Goal: Task Accomplishment & Management: Use online tool/utility

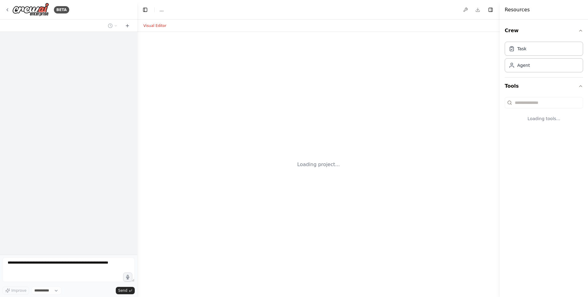
select select "****"
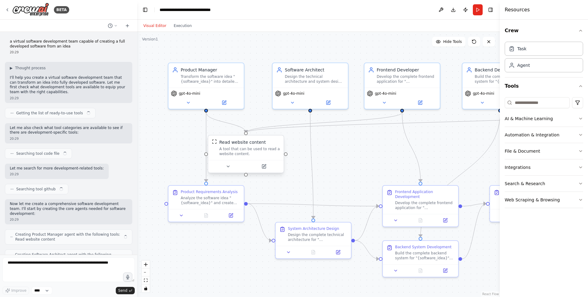
scroll to position [608, 0]
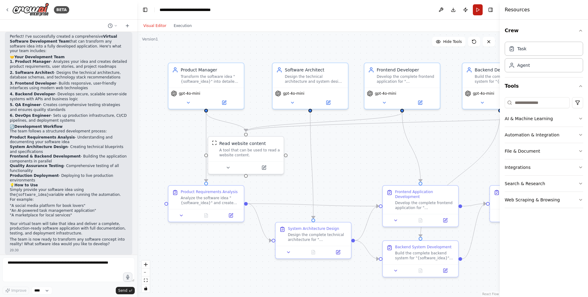
click at [475, 11] on button "Run" at bounding box center [478, 9] width 10 height 11
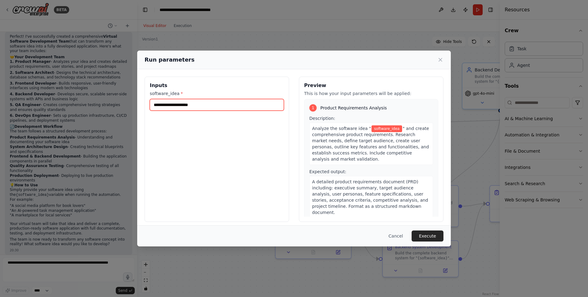
click at [235, 104] on input "software_idea *" at bounding box center [217, 105] width 134 height 12
paste input "**********"
type input "**********"
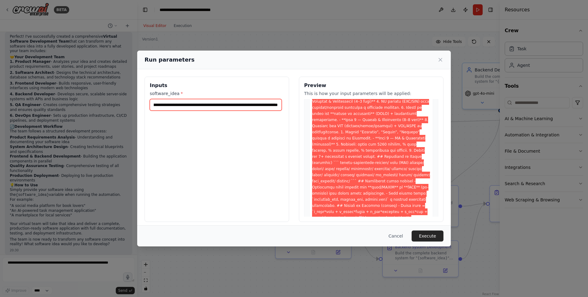
scroll to position [2030, 0]
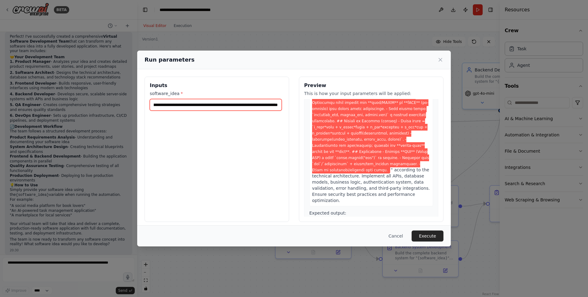
click at [239, 102] on input "software_idea *" at bounding box center [216, 105] width 132 height 12
drag, startPoint x: 240, startPoint y: 104, endPoint x: 90, endPoint y: 97, distance: 150.2
click at [90, 97] on div "Run parameters Inputs software_idea * Preview This is how your input parameters…" at bounding box center [294, 148] width 588 height 297
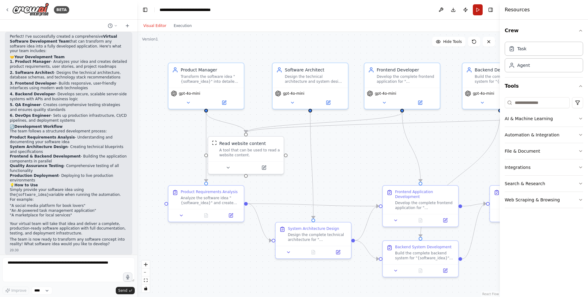
click at [476, 10] on button "Run" at bounding box center [478, 9] width 10 height 11
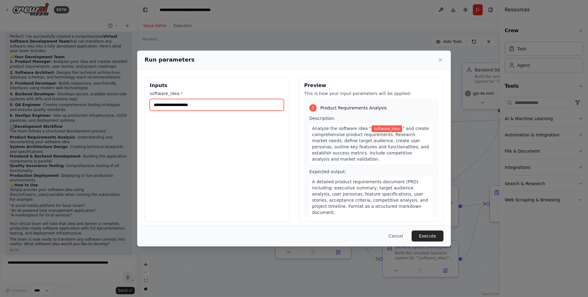
click at [194, 104] on input "software_idea *" at bounding box center [217, 105] width 134 height 12
paste input "**********"
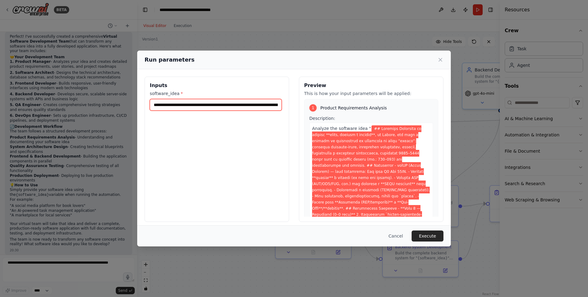
drag, startPoint x: 199, startPoint y: 104, endPoint x: 146, endPoint y: 104, distance: 53.0
click at [146, 104] on div "Inputs software_idea *" at bounding box center [216, 149] width 144 height 145
click at [231, 102] on input "software_idea *" at bounding box center [216, 105] width 132 height 12
click at [226, 104] on input "software_idea *" at bounding box center [216, 105] width 132 height 12
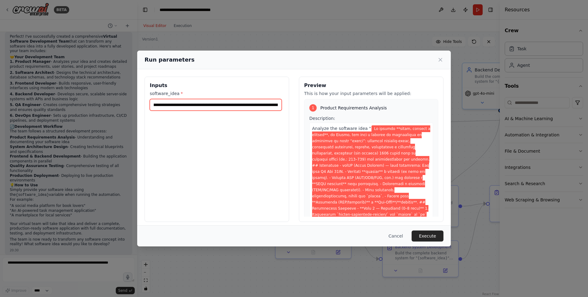
scroll to position [0, 507]
type input "**********"
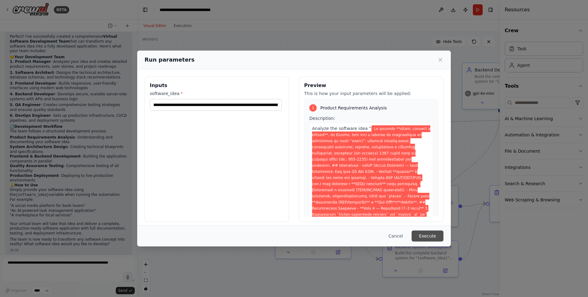
click at [433, 235] on button "Execute" at bounding box center [427, 235] width 32 height 11
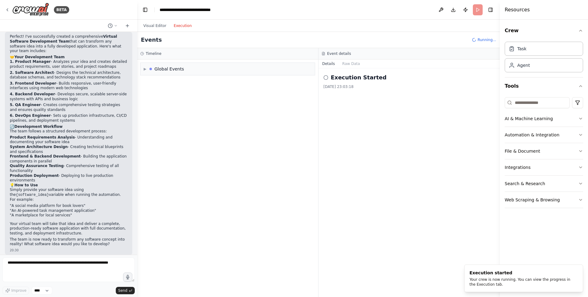
click at [179, 24] on button "Execution" at bounding box center [182, 25] width 25 height 7
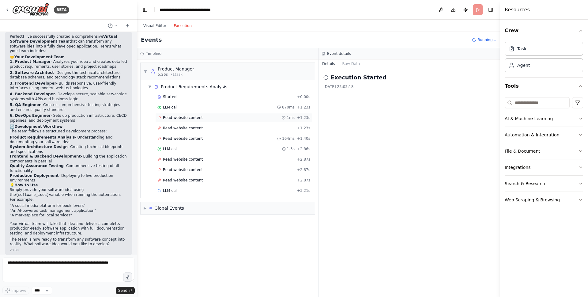
click at [215, 120] on div "Read website content 1ms + 1.23s" at bounding box center [233, 117] width 157 height 9
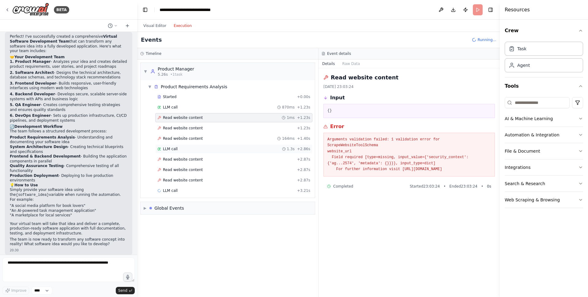
click at [195, 147] on div "LLM call 1.3s + 2.86s" at bounding box center [233, 148] width 153 height 5
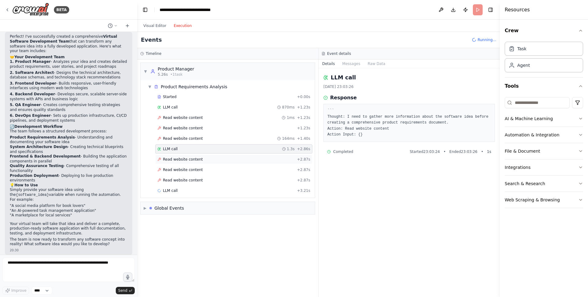
click at [211, 158] on div "Read website content + 2.87s" at bounding box center [233, 159] width 153 height 5
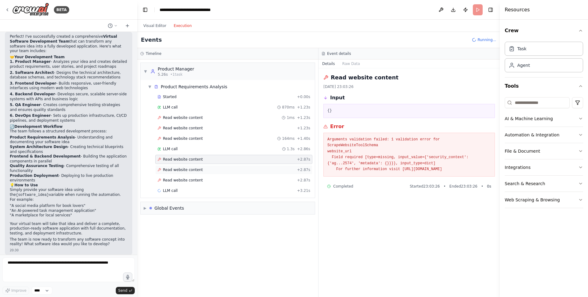
click at [209, 170] on div "Read website content + 2.87s" at bounding box center [233, 169] width 153 height 5
click at [212, 180] on div "Read website content + 2.87s" at bounding box center [233, 180] width 153 height 5
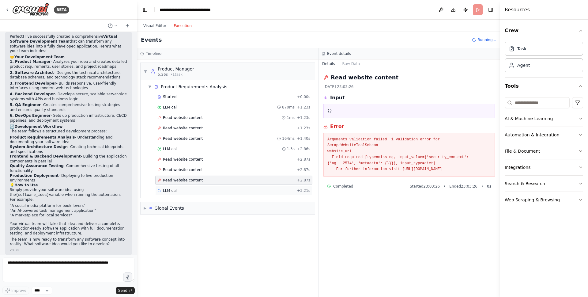
click at [203, 191] on div "LLM call + 3.21s" at bounding box center [233, 190] width 153 height 5
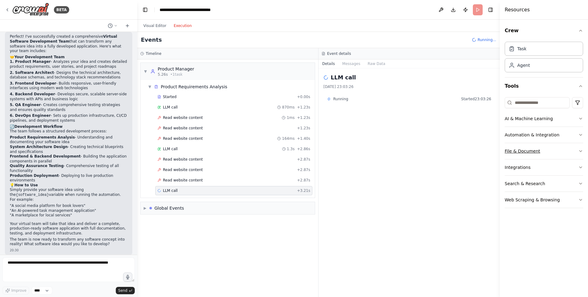
click at [572, 148] on button "File & Document" at bounding box center [543, 151] width 78 height 16
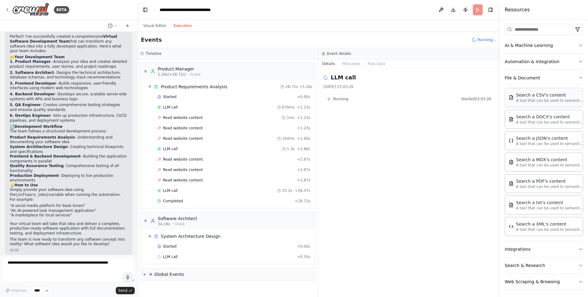
scroll to position [76, 0]
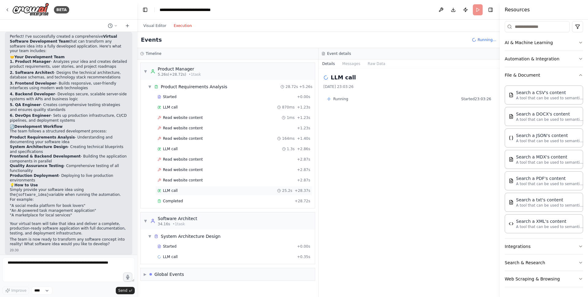
click at [192, 189] on div "LLM call 25.2s + 28.37s" at bounding box center [233, 190] width 153 height 5
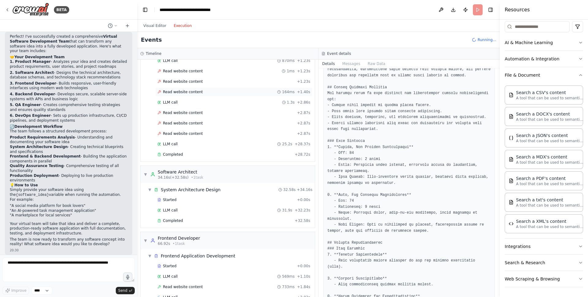
scroll to position [68, 0]
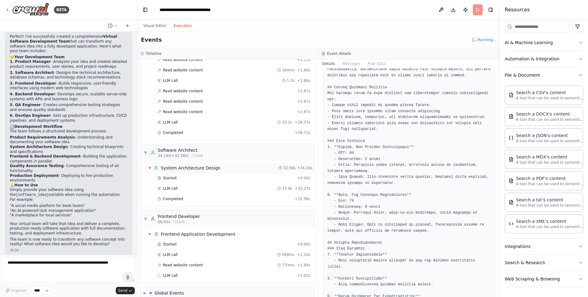
click at [208, 170] on div "System Architecture Design" at bounding box center [191, 168] width 60 height 6
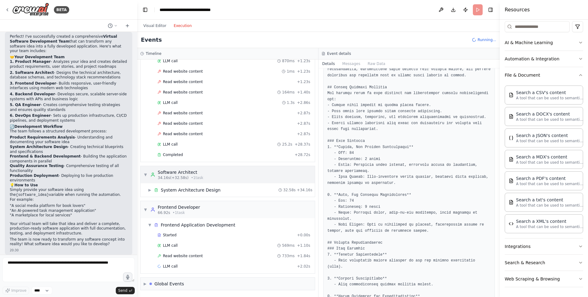
click at [208, 170] on div "▼ Software Architect 34.16s (+32.58s) • 1 task" at bounding box center [228, 174] width 174 height 17
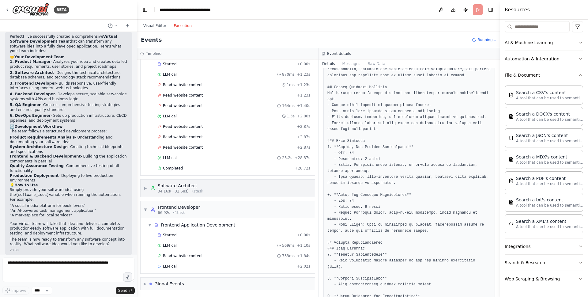
click at [204, 184] on div "▶ Software Architect 34.16s (+32.58s) • 1 task" at bounding box center [228, 187] width 174 height 17
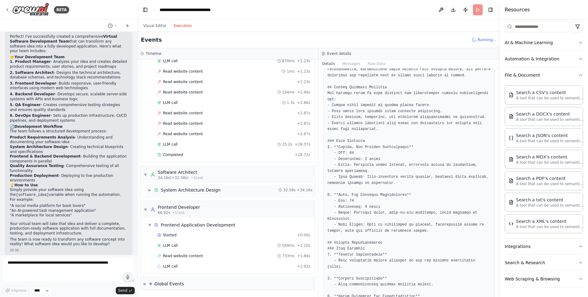
click at [204, 189] on div "System Architecture Design" at bounding box center [191, 190] width 60 height 6
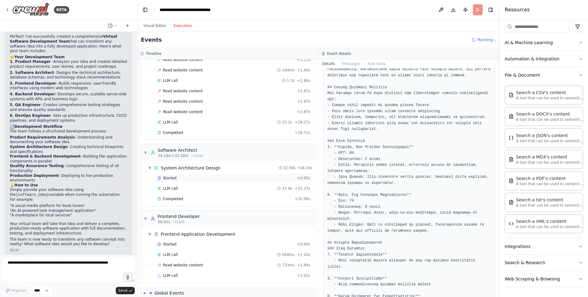
click at [207, 178] on div "Started" at bounding box center [225, 177] width 137 height 5
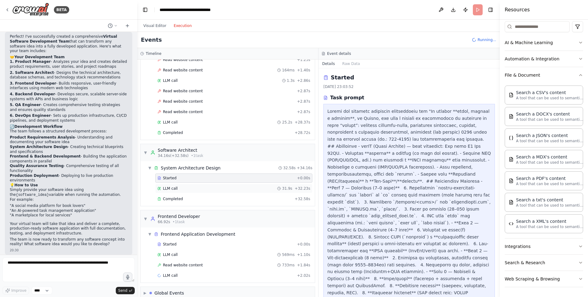
click at [201, 188] on div "LLM call 31.9s + 32.23s" at bounding box center [233, 188] width 153 height 5
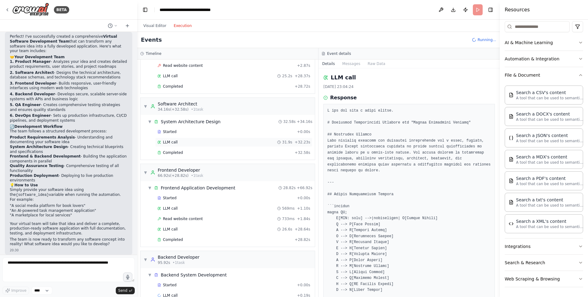
scroll to position [144, 0]
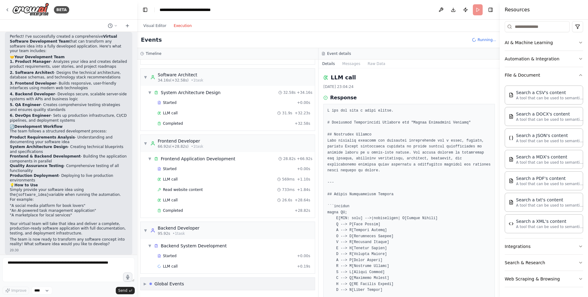
click at [144, 282] on span "▶" at bounding box center [145, 283] width 3 height 5
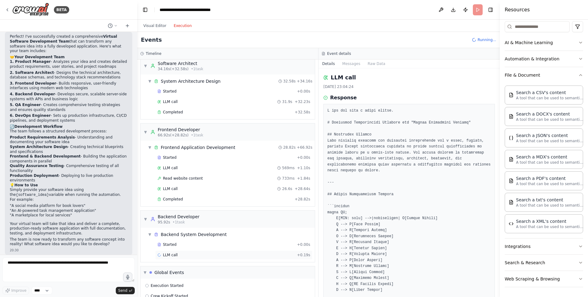
scroll to position [168, 0]
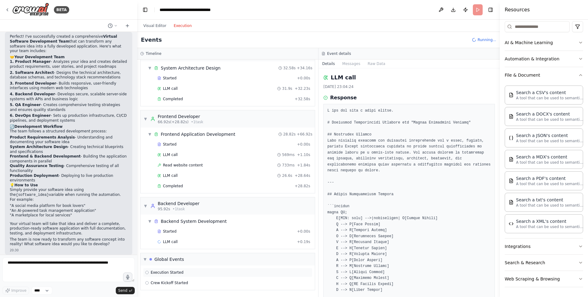
click at [191, 272] on div "Execution Started" at bounding box center [227, 272] width 165 height 5
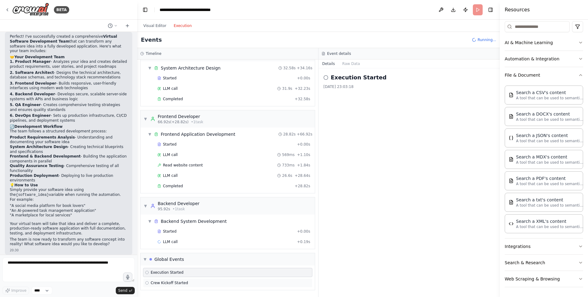
click at [190, 283] on div "Crew Kickoff Started" at bounding box center [227, 282] width 165 height 5
click at [192, 232] on div "Started" at bounding box center [225, 231] width 137 height 5
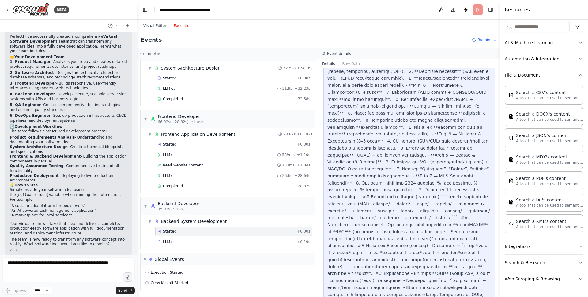
scroll to position [291, 0]
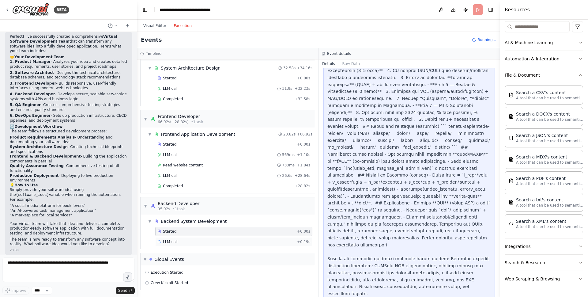
click at [209, 240] on div "LLM call + 0.19s" at bounding box center [233, 241] width 153 height 5
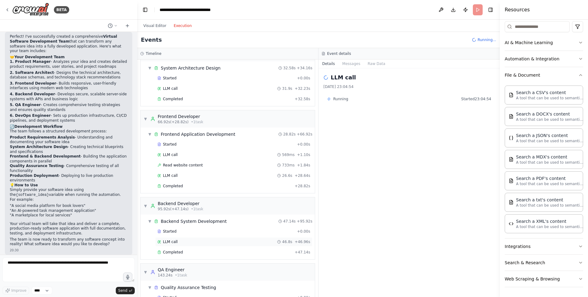
click at [188, 240] on div "LLM call 46.8s + 46.96s" at bounding box center [233, 241] width 153 height 5
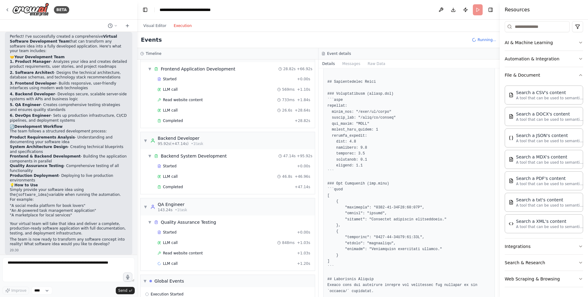
scroll to position [255, 0]
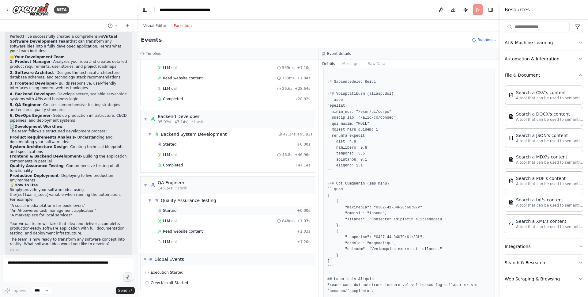
click at [222, 213] on div "Started + 0.00s" at bounding box center [233, 210] width 157 height 9
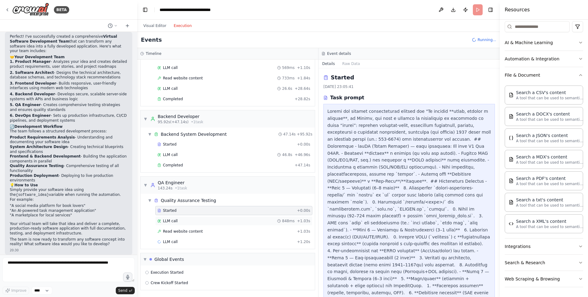
click at [221, 217] on div "LLM call 848ms + 1.03s" at bounding box center [233, 220] width 157 height 9
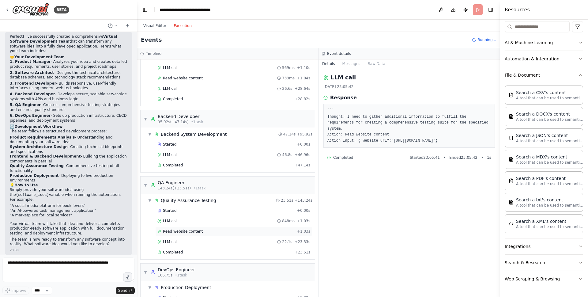
click at [208, 230] on div "Read website content + 1.03s" at bounding box center [233, 231] width 153 height 5
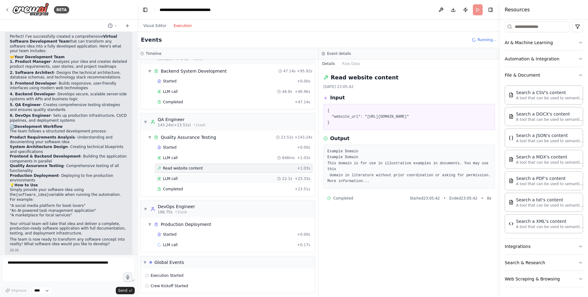
scroll to position [321, 0]
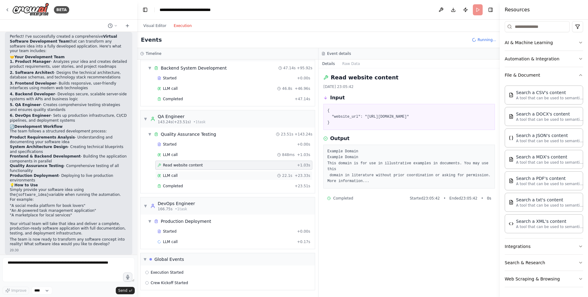
click at [197, 174] on div "LLM call 22.1s + 23.33s" at bounding box center [233, 175] width 153 height 5
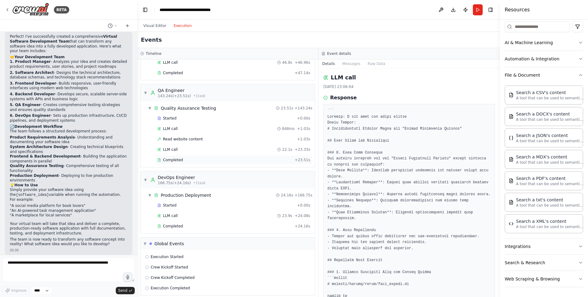
scroll to position [352, 0]
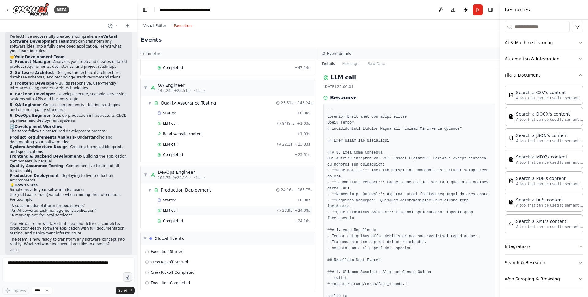
click at [185, 212] on div "LLM call 23.9s + 24.08s" at bounding box center [233, 210] width 153 height 5
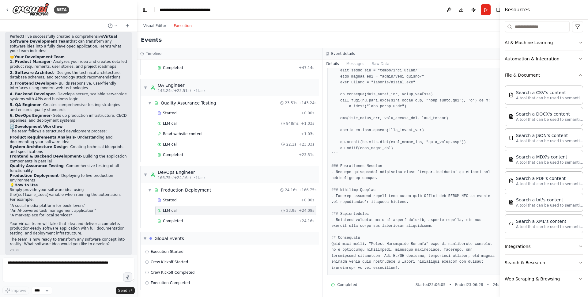
scroll to position [1008, 0]
click at [179, 221] on span "Completed" at bounding box center [173, 220] width 20 height 5
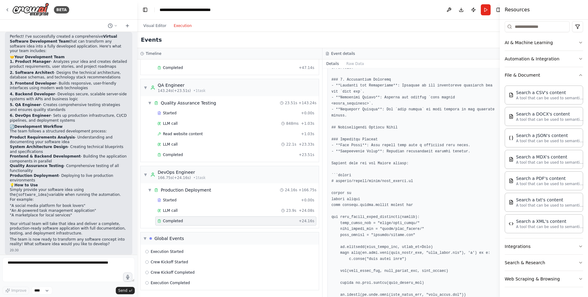
scroll to position [977, 0]
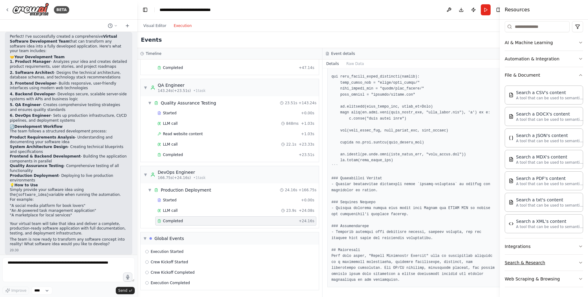
click at [531, 264] on button "Search & Research" at bounding box center [543, 262] width 78 height 16
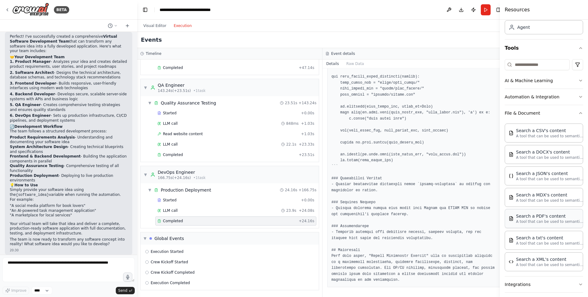
scroll to position [238, 0]
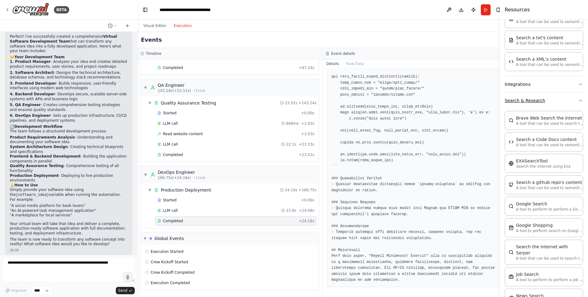
click at [555, 101] on button "Search & Research" at bounding box center [543, 100] width 78 height 16
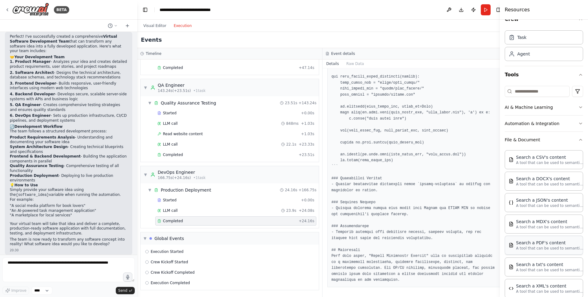
scroll to position [0, 0]
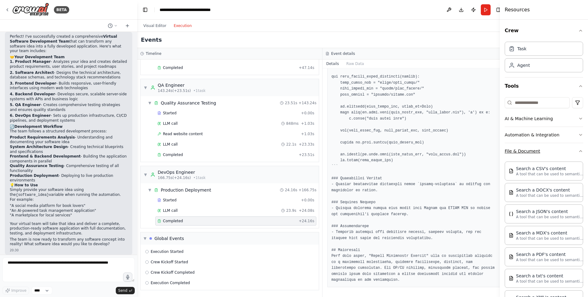
click at [556, 152] on button "File & Document" at bounding box center [543, 151] width 78 height 16
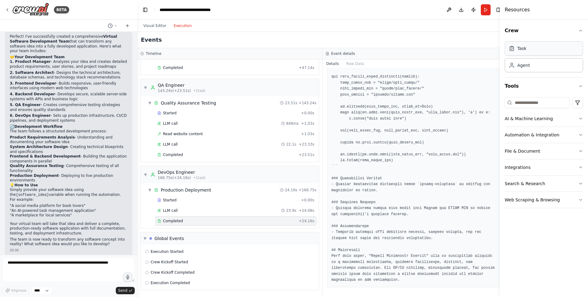
click at [520, 52] on div "Task" at bounding box center [543, 48] width 78 height 14
click at [536, 61] on div "Agent" at bounding box center [543, 65] width 78 height 14
click at [537, 51] on div "Task" at bounding box center [543, 48] width 78 height 14
click at [147, 172] on div "▼ DevOps Engineer 166.75s (+24.16s) • 1 task" at bounding box center [175, 174] width 62 height 11
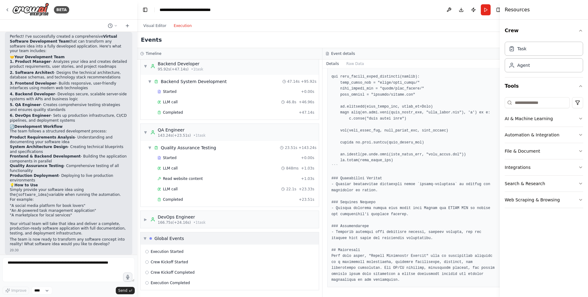
click at [145, 236] on span "▼" at bounding box center [145, 238] width 3 height 5
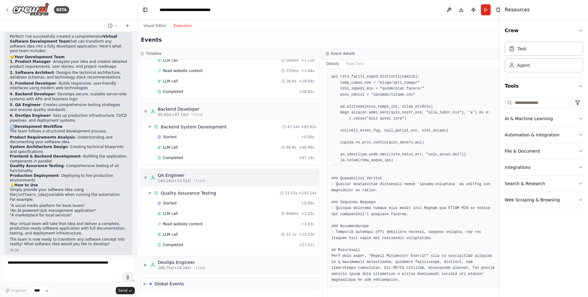
click at [147, 174] on div "▼ QA Engineer 143.24s (+23.51s) • 1 task" at bounding box center [175, 177] width 62 height 11
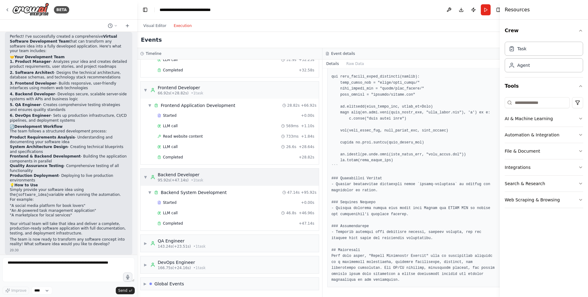
click at [144, 173] on div "▼ Backend Developer 95.92s (+47.14s) • 1 task" at bounding box center [174, 176] width 60 height 11
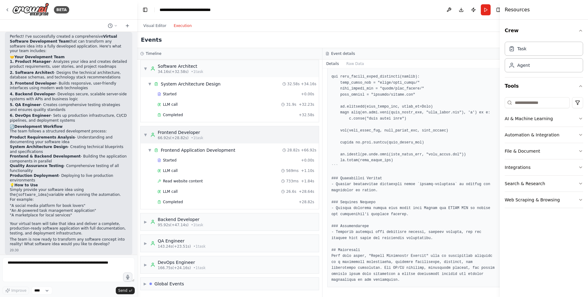
click at [144, 132] on span "▼" at bounding box center [146, 134] width 4 height 5
click at [147, 134] on span "▼" at bounding box center [146, 134] width 4 height 5
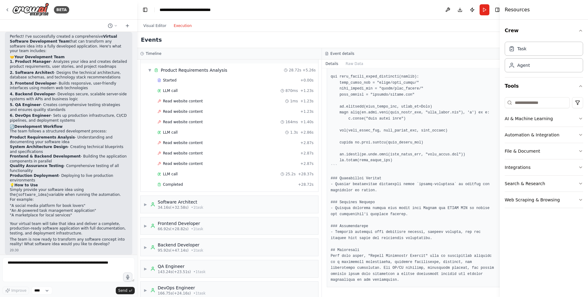
scroll to position [16, 0]
click at [148, 70] on span "▼" at bounding box center [150, 70] width 4 height 5
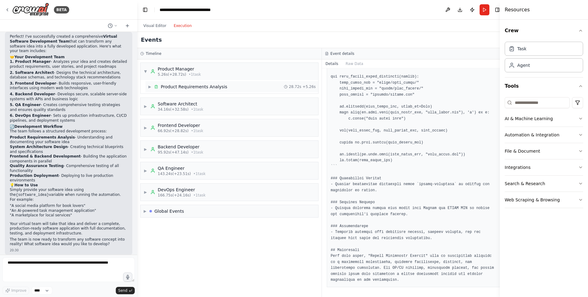
scroll to position [0, 0]
click at [146, 71] on span "▼" at bounding box center [146, 71] width 4 height 5
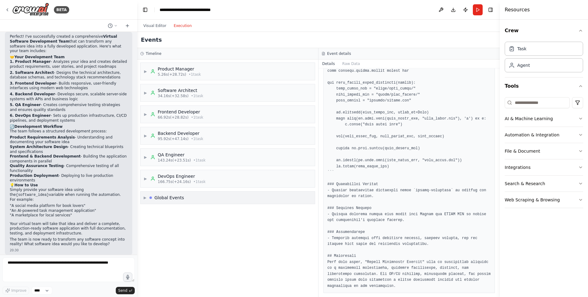
click at [173, 197] on div "Global Events" at bounding box center [169, 197] width 30 height 6
click at [176, 243] on span "Execution Completed" at bounding box center [170, 241] width 39 height 5
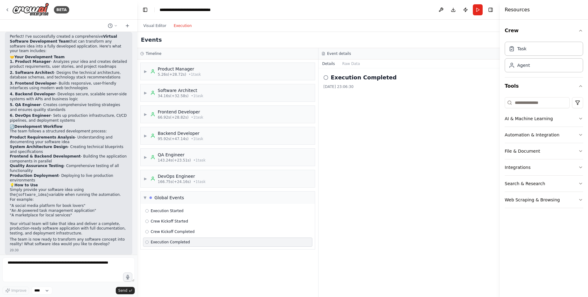
click at [326, 82] on div "Execution Completed 12/08/2025, 23:06:30" at bounding box center [408, 81] width 171 height 16
click at [325, 78] on icon at bounding box center [325, 77] width 5 height 5
click at [339, 77] on h2 "Execution Completed" at bounding box center [364, 77] width 66 height 9
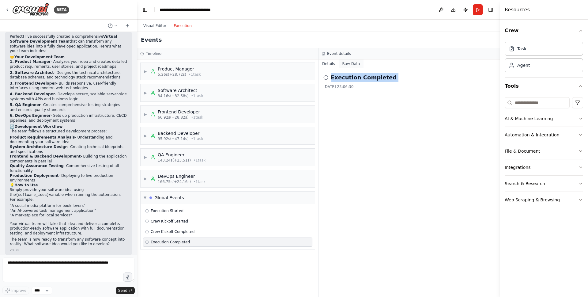
click at [348, 66] on button "Raw Data" at bounding box center [351, 63] width 25 height 9
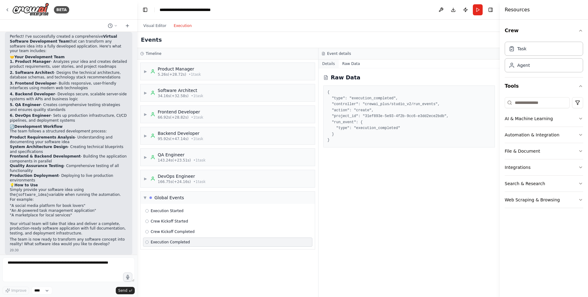
click at [328, 64] on button "Details" at bounding box center [328, 63] width 20 height 9
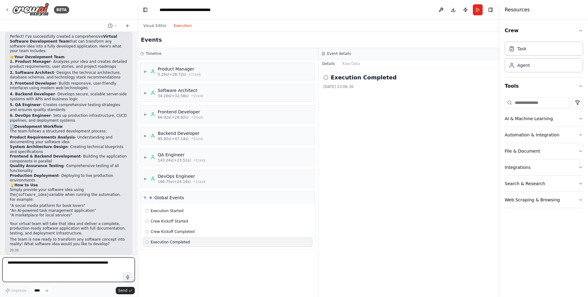
click at [63, 268] on textarea at bounding box center [68, 269] width 132 height 24
type textarea "**********"
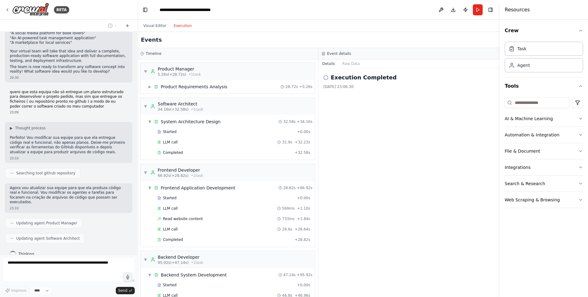
scroll to position [795, 0]
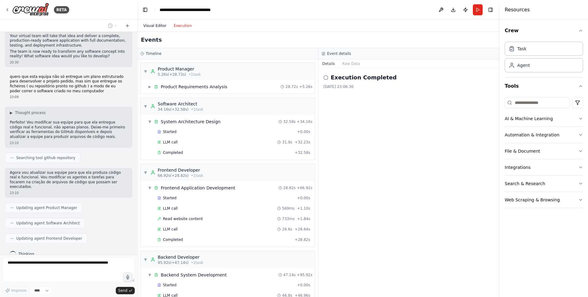
click at [150, 27] on button "Visual Editor" at bounding box center [155, 25] width 30 height 7
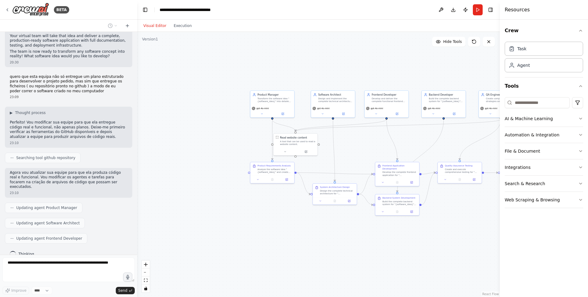
scroll to position [811, 0]
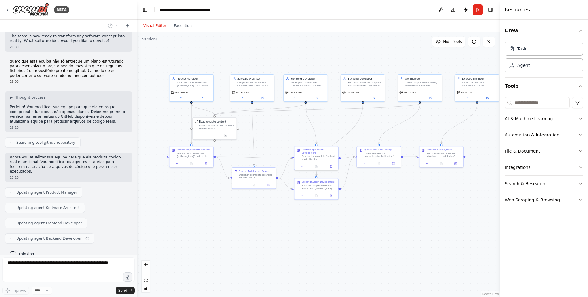
drag, startPoint x: 411, startPoint y: 138, endPoint x: 329, endPoint y: 123, distance: 83.4
click at [328, 123] on div ".deletable-edge-delete-btn { width: 20px; height: 20px; border: 0px solid #ffff…" at bounding box center [318, 164] width 362 height 265
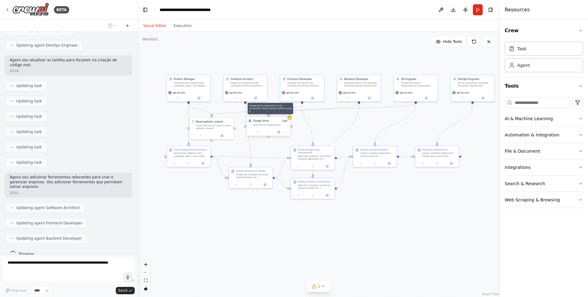
scroll to position [1049, 0]
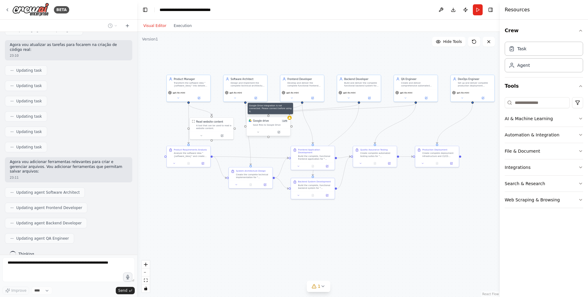
click at [290, 117] on icon at bounding box center [289, 118] width 2 height 2
click at [279, 132] on icon at bounding box center [279, 132] width 2 height 2
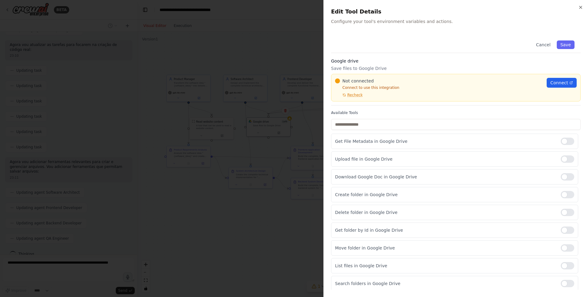
scroll to position [1065, 0]
click at [558, 81] on span "Connect" at bounding box center [559, 83] width 18 height 6
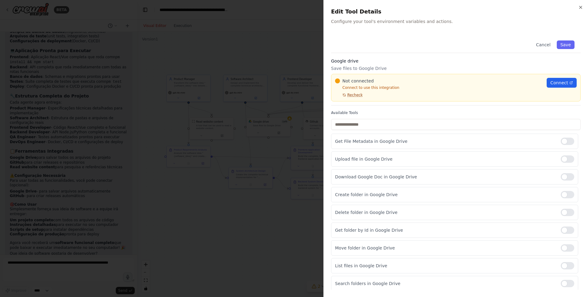
click at [355, 94] on span "Recheck" at bounding box center [354, 94] width 15 height 5
click at [560, 140] on div at bounding box center [566, 139] width 13 height 7
click at [567, 174] on div at bounding box center [566, 174] width 13 height 7
click at [568, 186] on div "Create folder in Google Drive" at bounding box center [454, 192] width 247 height 15
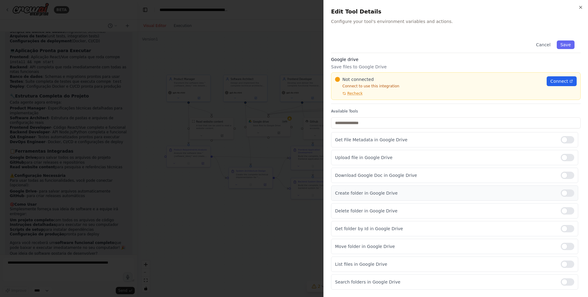
click at [565, 192] on div at bounding box center [566, 192] width 13 height 7
click at [564, 207] on div "Delete folder in Google Drive" at bounding box center [454, 210] width 247 height 15
click at [565, 213] on div at bounding box center [566, 210] width 13 height 7
click at [564, 228] on div at bounding box center [566, 228] width 13 height 7
click at [560, 251] on div "Move folder in Google Drive" at bounding box center [454, 245] width 247 height 15
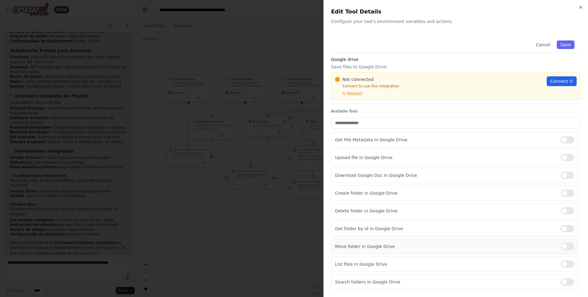
click at [561, 246] on div at bounding box center [566, 245] width 13 height 7
click at [560, 260] on div at bounding box center [566, 263] width 13 height 7
click at [563, 274] on div "Search folders in Google Drive" at bounding box center [454, 281] width 247 height 15
click at [562, 278] on div at bounding box center [566, 281] width 13 height 7
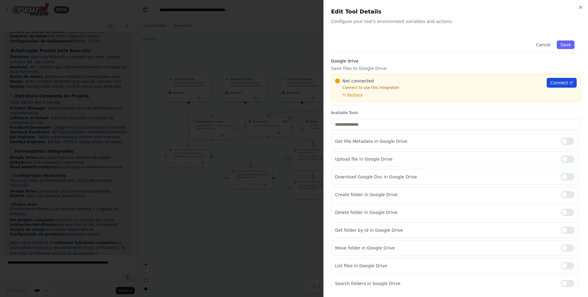
click at [550, 80] on span "Connect" at bounding box center [559, 83] width 18 height 6
click at [290, 24] on div at bounding box center [294, 148] width 588 height 297
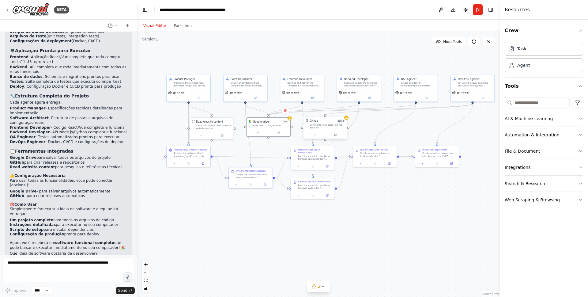
click at [323, 125] on div "Connect to your users’ GitHub accounts" at bounding box center [327, 126] width 35 height 6
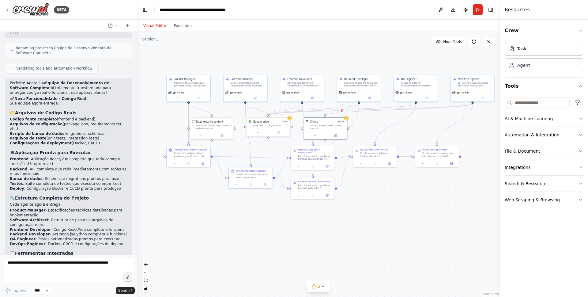
scroll to position [1281, 0]
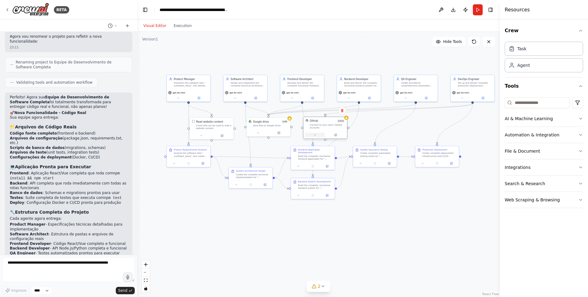
click at [315, 135] on icon at bounding box center [314, 134] width 3 height 3
click at [355, 158] on span "Connect" at bounding box center [358, 159] width 10 height 4
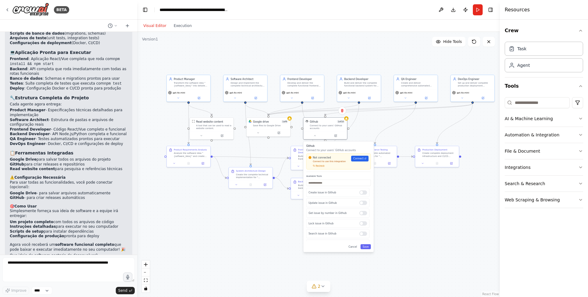
scroll to position [1397, 0]
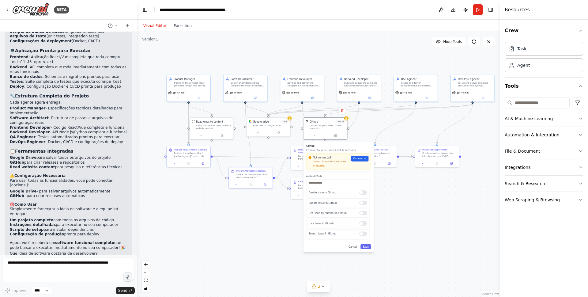
click at [43, 255] on form "Improve **** Send" at bounding box center [68, 275] width 137 height 42
click at [45, 261] on textarea at bounding box center [68, 269] width 132 height 24
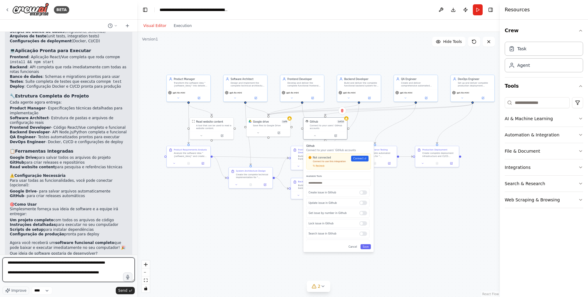
scroll to position [3, 0]
type textarea "**********"
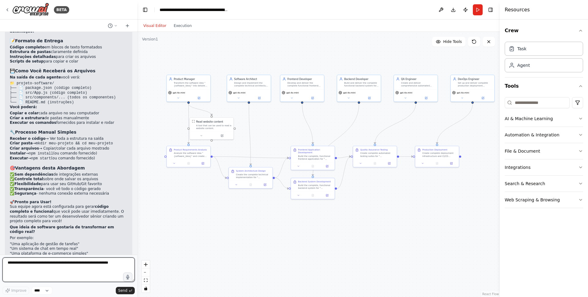
scroll to position [1790, 0]
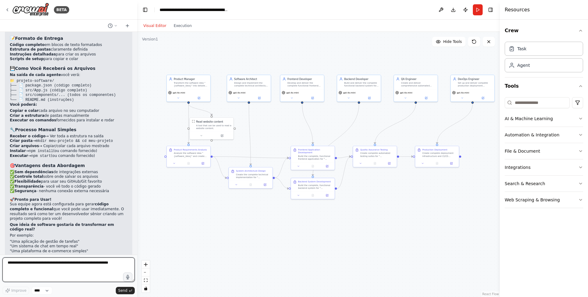
click at [77, 268] on textarea at bounding box center [68, 269] width 132 height 24
click at [49, 291] on select "****" at bounding box center [42, 290] width 21 height 8
click at [75, 264] on textarea at bounding box center [68, 269] width 132 height 24
click at [533, 153] on button "File & Document" at bounding box center [543, 151] width 78 height 16
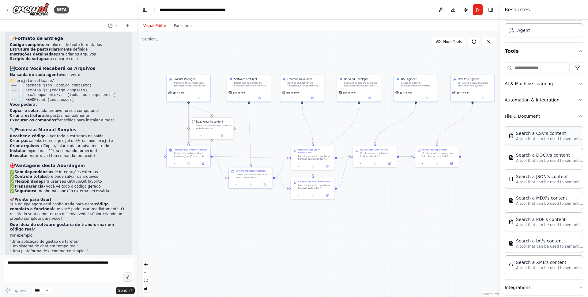
scroll to position [49, 0]
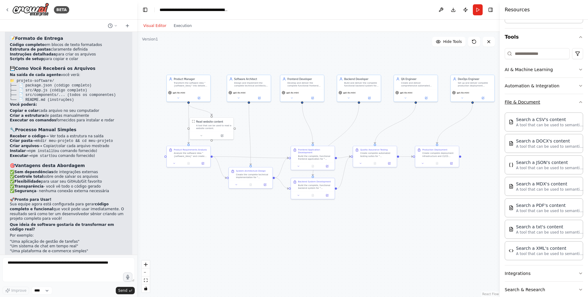
click at [540, 103] on button "File & Document" at bounding box center [543, 102] width 78 height 16
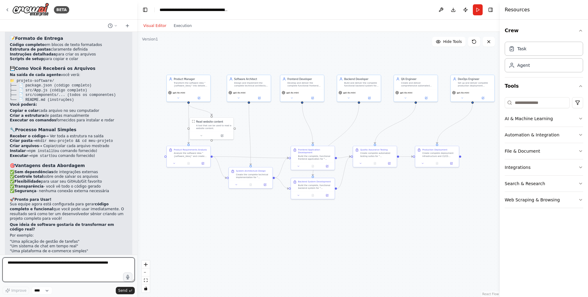
click at [58, 264] on textarea at bounding box center [68, 269] width 132 height 24
type textarea "**********"
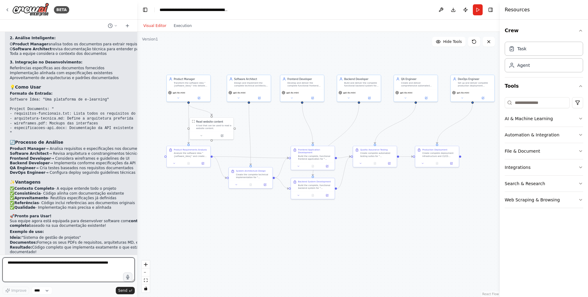
scroll to position [2585, 0]
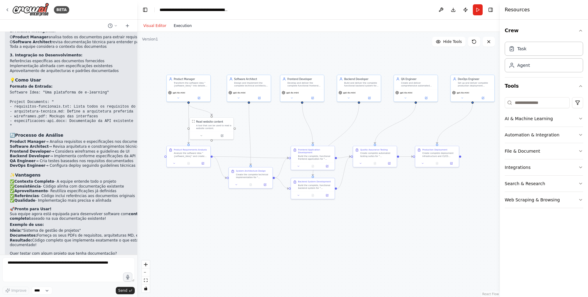
click at [183, 28] on button "Execution" at bounding box center [182, 25] width 25 height 7
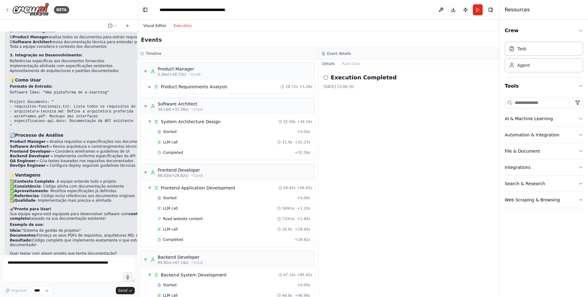
click at [154, 27] on button "Visual Editor" at bounding box center [155, 25] width 30 height 7
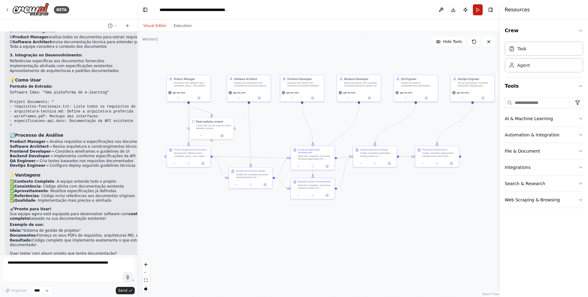
click at [480, 10] on button "Run" at bounding box center [478, 9] width 10 height 11
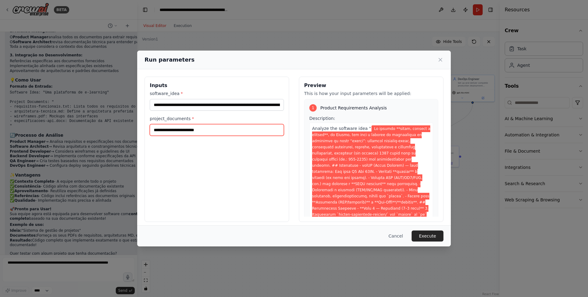
click at [179, 133] on input "project_documents *" at bounding box center [217, 130] width 134 height 12
click at [439, 58] on icon at bounding box center [440, 59] width 3 height 3
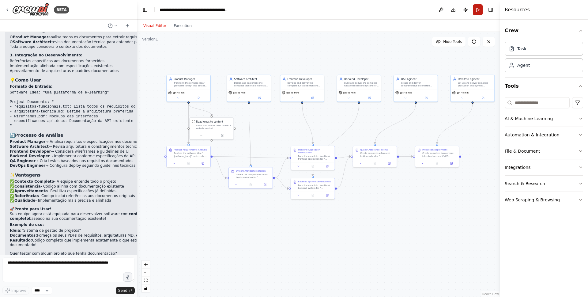
click at [476, 11] on button "Run" at bounding box center [478, 9] width 10 height 11
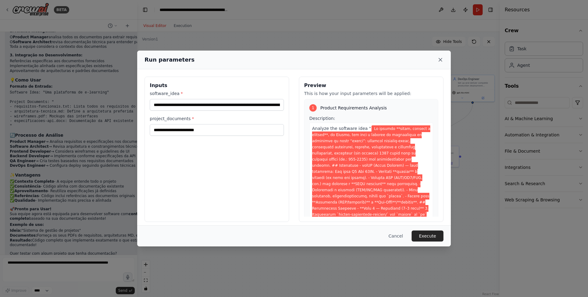
click at [439, 59] on icon at bounding box center [440, 60] width 6 height 6
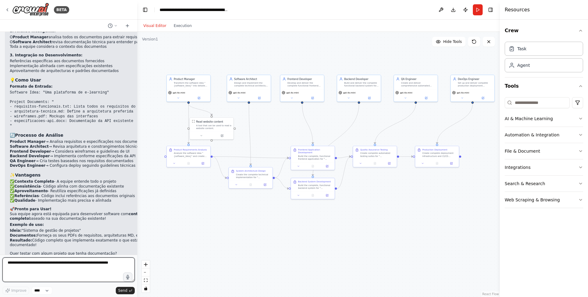
click at [64, 267] on textarea at bounding box center [68, 269] width 132 height 24
type textarea "**********"
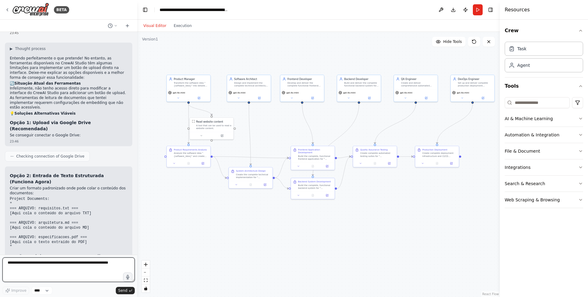
scroll to position [2843, 0]
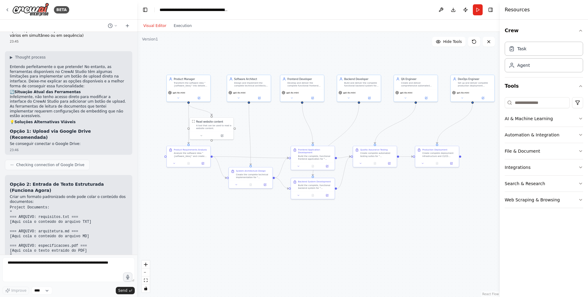
click at [49, 162] on span "Checking connection of Google Drive" at bounding box center [50, 164] width 68 height 5
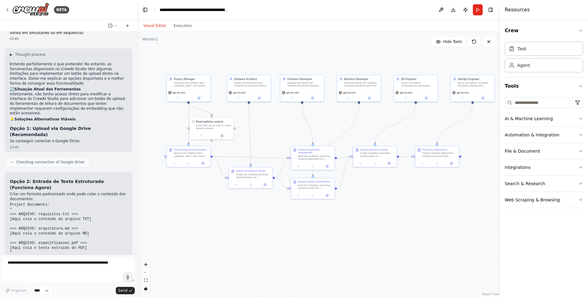
scroll to position [2870, 0]
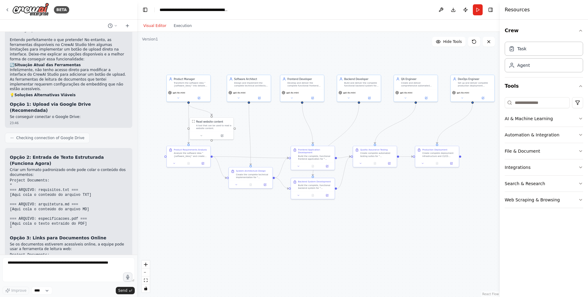
click at [65, 135] on span "Checking connection of Google Drive" at bounding box center [50, 137] width 68 height 5
click at [11, 136] on icon at bounding box center [12, 138] width 4 height 4
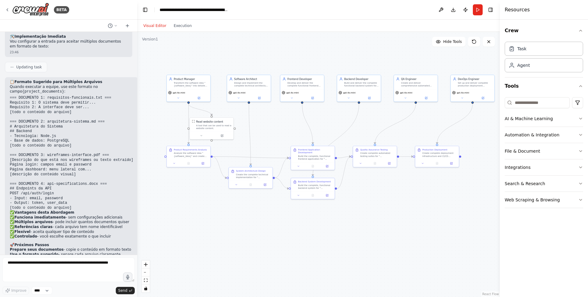
scroll to position [3124, 0]
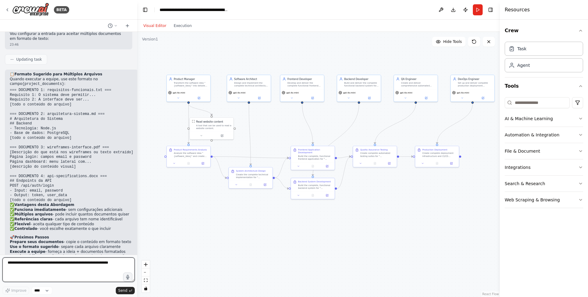
click at [66, 265] on textarea at bounding box center [68, 269] width 132 height 24
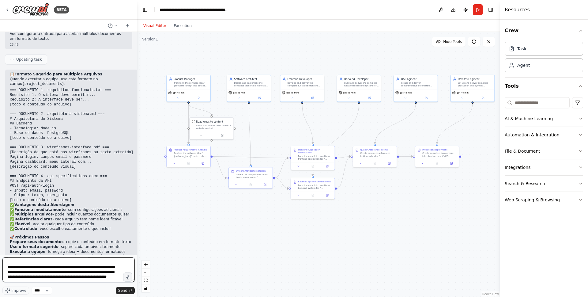
type textarea "**********"
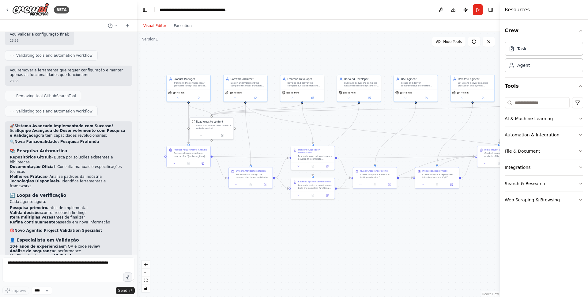
scroll to position [3886, 0]
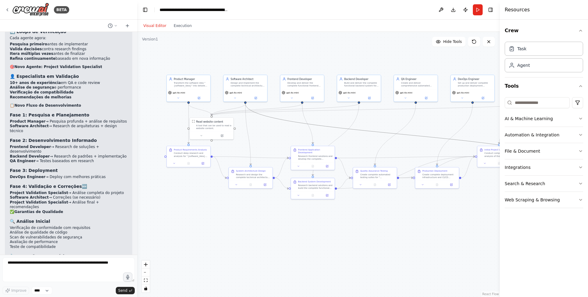
drag, startPoint x: 359, startPoint y: 129, endPoint x: 320, endPoint y: 125, distance: 39.2
click at [320, 125] on icon "Edge from b97db37a-05aa-43c1-aa2b-edf150701a9c to 526811f8-916f-4c1f-9048-d78c8…" at bounding box center [403, 134] width 316 height 62
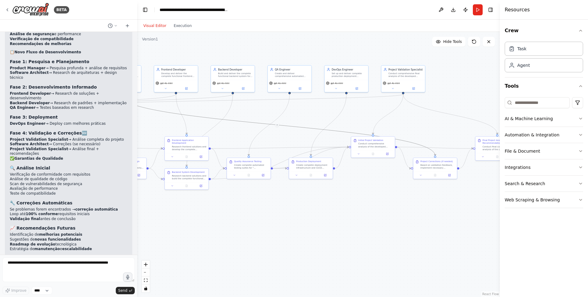
drag, startPoint x: 359, startPoint y: 135, endPoint x: 235, endPoint y: 126, distance: 124.3
click at [235, 126] on div ".deletable-edge-delete-btn { width: 20px; height: 20px; border: 0px solid #ffff…" at bounding box center [318, 164] width 362 height 265
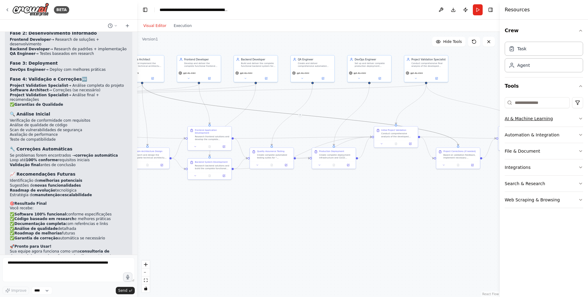
drag, startPoint x: 426, startPoint y: 121, endPoint x: 542, endPoint y: 113, distance: 116.0
click at [551, 110] on div "BETA a virtual software development team capable of creating a full developed s…" at bounding box center [294, 148] width 588 height 297
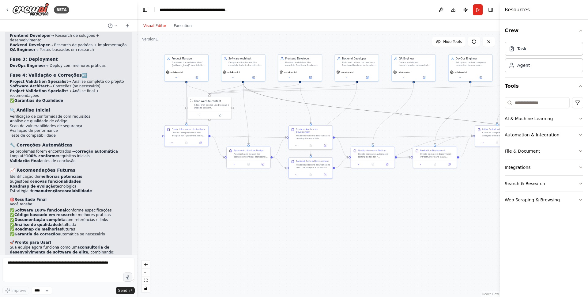
scroll to position [4156, 0]
click at [528, 197] on button "Web Scraping & Browsing" at bounding box center [543, 200] width 78 height 16
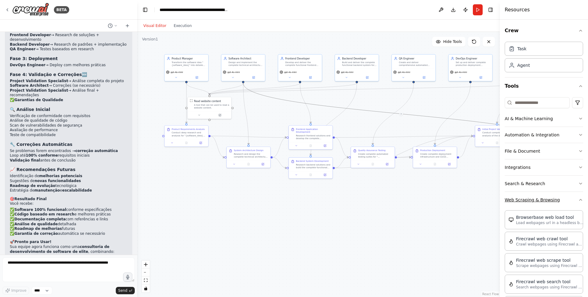
click at [528, 197] on button "Web Scraping & Browsing" at bounding box center [543, 200] width 78 height 16
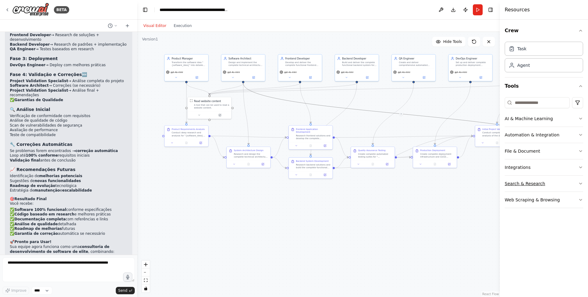
click at [530, 182] on button "Search & Research" at bounding box center [543, 183] width 78 height 16
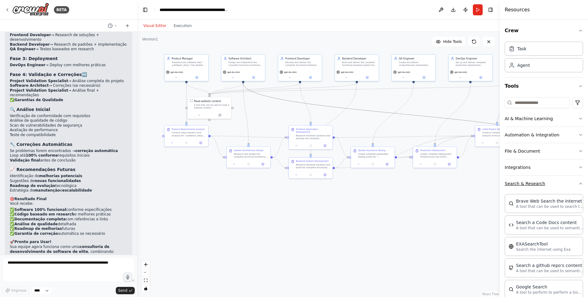
click at [530, 182] on button "Search & Research" at bounding box center [543, 183] width 78 height 16
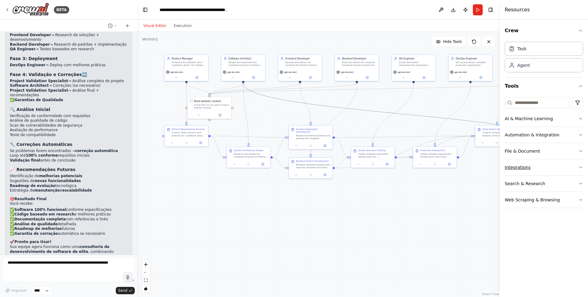
click at [528, 163] on button "Integrations" at bounding box center [543, 167] width 78 height 16
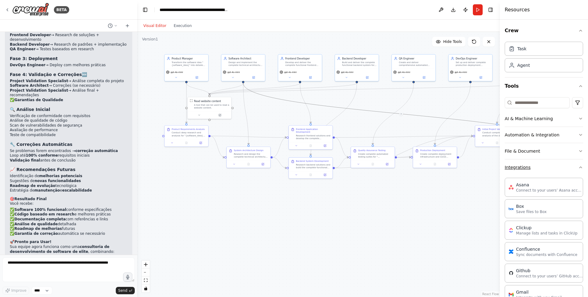
scroll to position [115, 0]
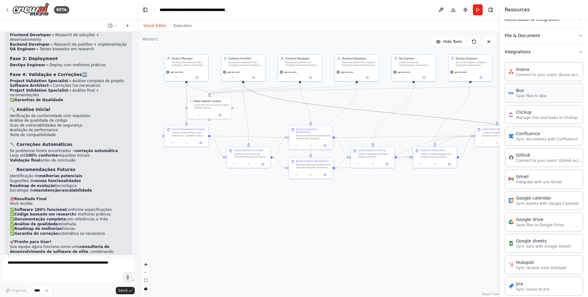
click at [521, 92] on div "Box" at bounding box center [531, 90] width 31 height 6
click at [527, 93] on div "Box" at bounding box center [531, 90] width 31 height 6
drag, startPoint x: 527, startPoint y: 93, endPoint x: 528, endPoint y: 68, distance: 25.2
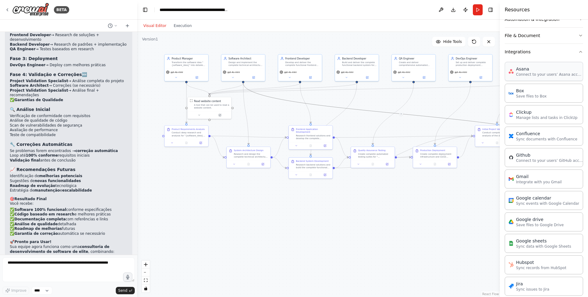
click at [528, 68] on div "Asana Connect to your users’ Asana accounts Box Save files to Box Clickup Manag…" at bounding box center [543, 263] width 78 height 407
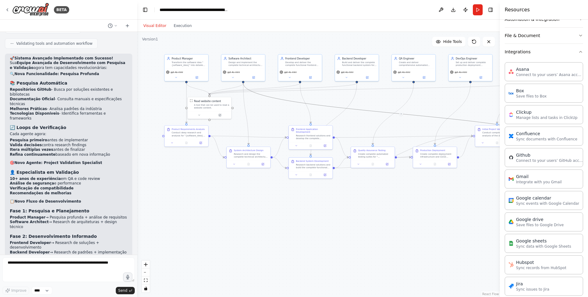
scroll to position [4156, 0]
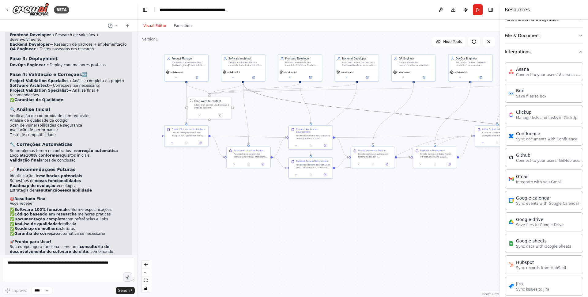
drag, startPoint x: 527, startPoint y: 90, endPoint x: 318, endPoint y: 16, distance: 221.8
click at [41, 269] on textarea at bounding box center [68, 269] width 132 height 24
click at [78, 270] on textarea at bounding box center [68, 269] width 132 height 24
click at [28, 261] on textarea "**********" at bounding box center [68, 269] width 132 height 24
click at [76, 261] on textarea "**********" at bounding box center [68, 269] width 132 height 24
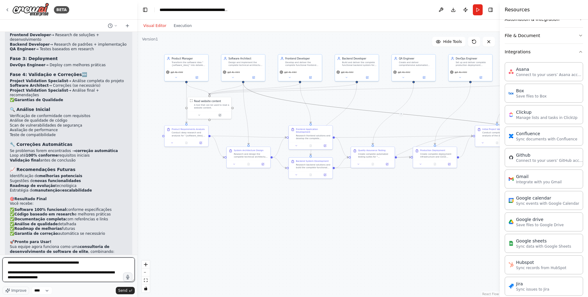
type textarea "**********"
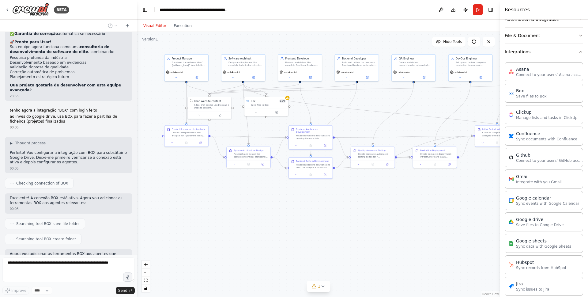
scroll to position [4371, 0]
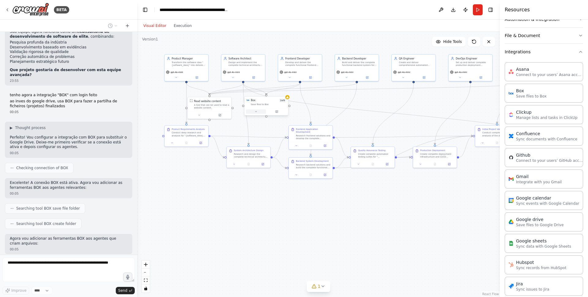
click at [263, 112] on button at bounding box center [256, 111] width 20 height 4
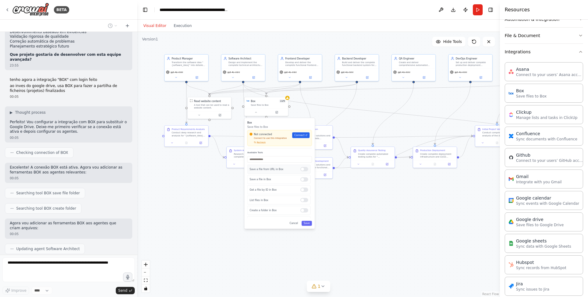
click at [301, 171] on div "Save a file from URL in Box" at bounding box center [278, 168] width 63 height 9
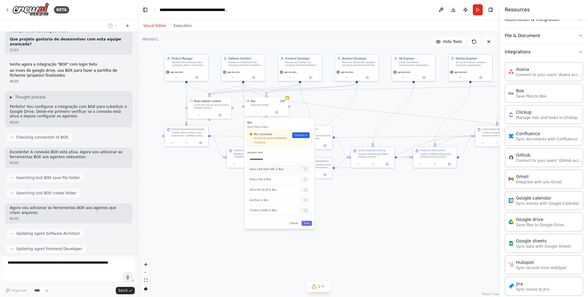
click at [301, 168] on div at bounding box center [304, 169] width 8 height 4
click at [303, 189] on div at bounding box center [304, 189] width 8 height 4
click at [303, 202] on div at bounding box center [306, 200] width 8 height 4
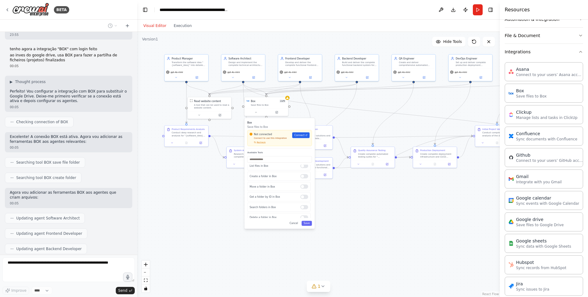
click at [331, 199] on div ".deletable-edge-delete-btn { width: 20px; height: 20px; border: 0px solid #ffff…" at bounding box center [318, 164] width 362 height 265
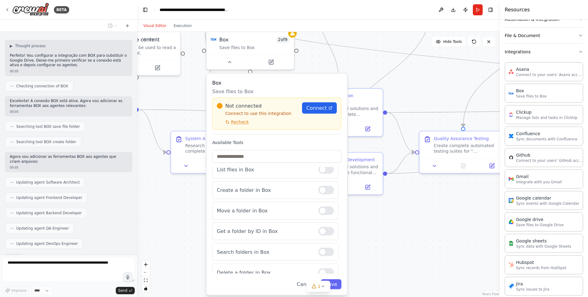
drag, startPoint x: 349, startPoint y: 173, endPoint x: 398, endPoint y: 210, distance: 61.4
click at [398, 210] on div ".deletable-edge-delete-btn { width: 20px; height: 20px; border: 0px solid #ffff…" at bounding box center [318, 164] width 362 height 265
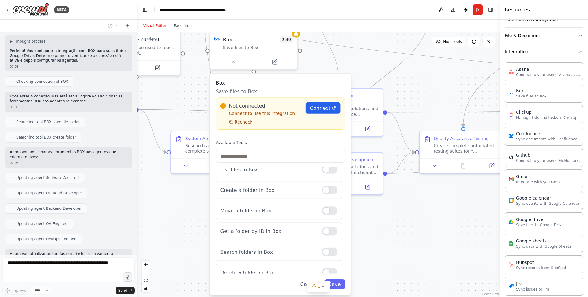
click at [241, 120] on span "Recheck" at bounding box center [243, 122] width 18 height 6
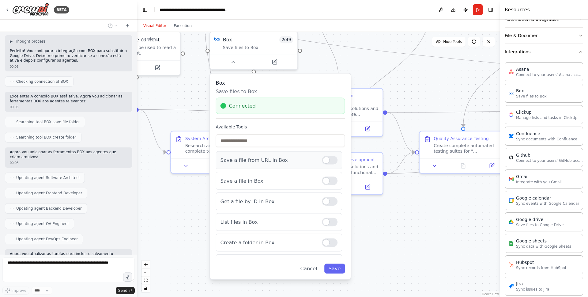
scroll to position [4473, 0]
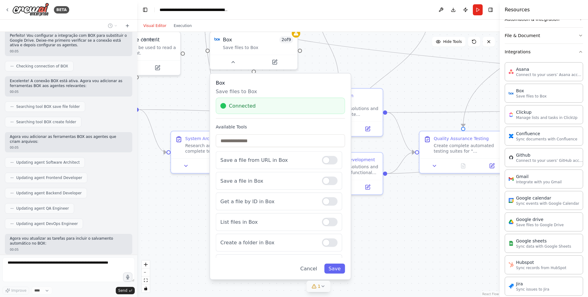
click at [323, 286] on icon at bounding box center [322, 285] width 5 height 5
click at [373, 270] on button at bounding box center [376, 270] width 10 height 7
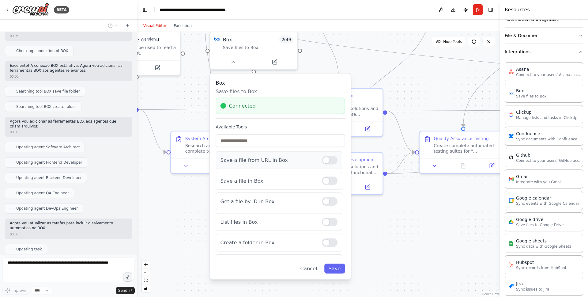
click at [322, 160] on div at bounding box center [330, 160] width 16 height 9
click at [324, 207] on div "Get a file by ID in Box" at bounding box center [279, 201] width 126 height 18
click at [325, 203] on div at bounding box center [330, 201] width 16 height 9
click at [324, 222] on div at bounding box center [330, 221] width 16 height 9
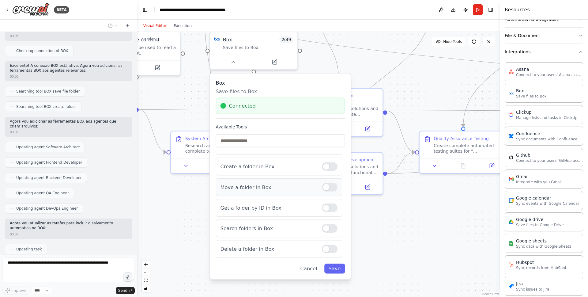
click at [327, 190] on div at bounding box center [330, 187] width 16 height 9
click at [324, 208] on div at bounding box center [330, 207] width 16 height 9
click at [322, 228] on div at bounding box center [330, 228] width 16 height 9
click at [326, 247] on div at bounding box center [330, 249] width 16 height 9
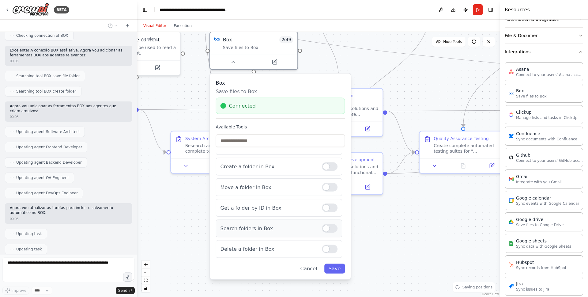
click at [327, 229] on div at bounding box center [330, 228] width 16 height 9
click at [323, 189] on div at bounding box center [330, 187] width 16 height 9
click at [327, 208] on div at bounding box center [330, 207] width 16 height 9
click at [320, 238] on div "Save a file from URL in Box Save a file in Box Get a file by ID in Box List fil…" at bounding box center [280, 204] width 129 height 107
click at [323, 224] on div at bounding box center [330, 228] width 16 height 9
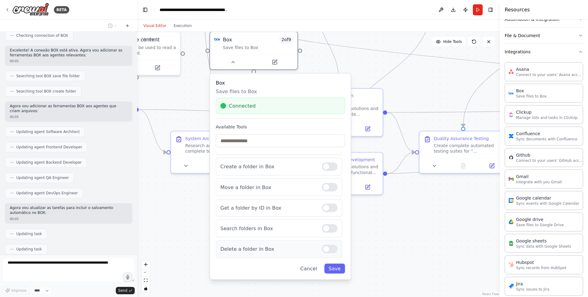
click at [324, 245] on div at bounding box center [330, 249] width 16 height 9
click at [324, 227] on div at bounding box center [330, 228] width 16 height 9
click at [324, 232] on div "Search folders in Box" at bounding box center [279, 228] width 126 height 18
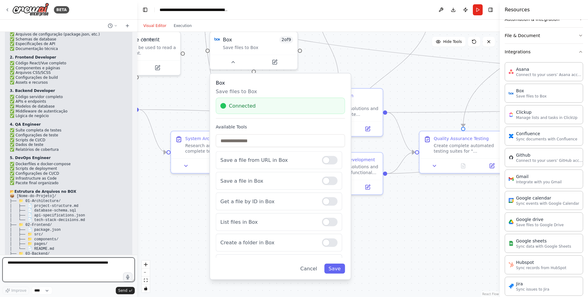
scroll to position [4685, 0]
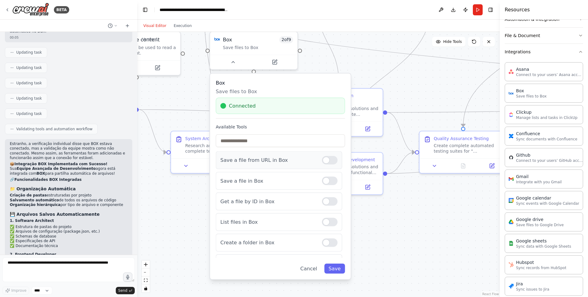
click at [322, 161] on div at bounding box center [330, 160] width 16 height 9
click at [324, 210] on div "Get a file by ID in Box" at bounding box center [279, 201] width 126 height 18
click at [324, 207] on div "Get a file by ID in Box" at bounding box center [279, 201] width 126 height 18
click at [326, 201] on div at bounding box center [330, 201] width 16 height 9
click at [324, 225] on div at bounding box center [330, 221] width 16 height 9
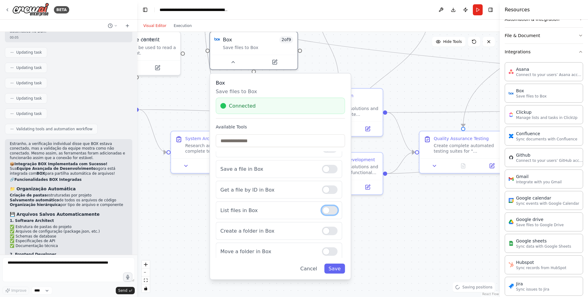
scroll to position [11, 0]
click at [324, 190] on div at bounding box center [330, 188] width 16 height 9
click at [327, 188] on div at bounding box center [330, 188] width 16 height 9
click at [326, 187] on div at bounding box center [330, 188] width 16 height 9
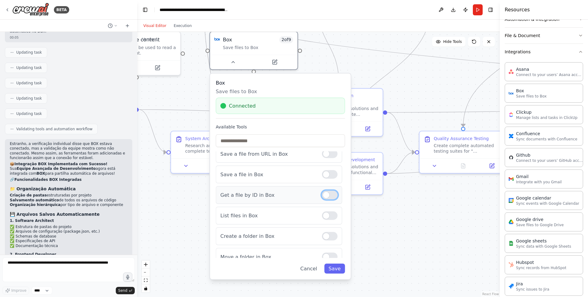
scroll to position [0, 0]
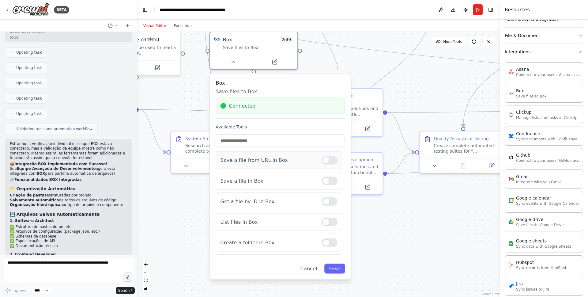
click at [328, 159] on div at bounding box center [330, 160] width 16 height 9
click at [335, 275] on div "Box Save files to Box Connected Available Tools Save a file from URL in Box Sav…" at bounding box center [280, 175] width 141 height 205
click at [335, 269] on button "Save" at bounding box center [334, 268] width 21 height 10
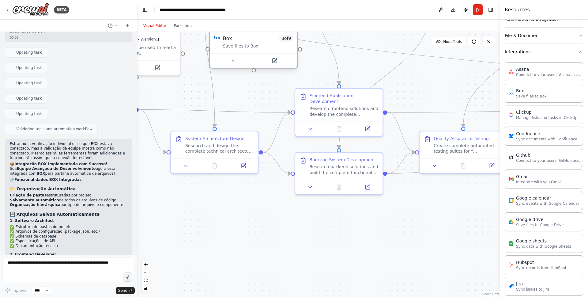
click at [226, 56] on div at bounding box center [253, 60] width 87 height 15
click at [227, 62] on button at bounding box center [233, 60] width 40 height 9
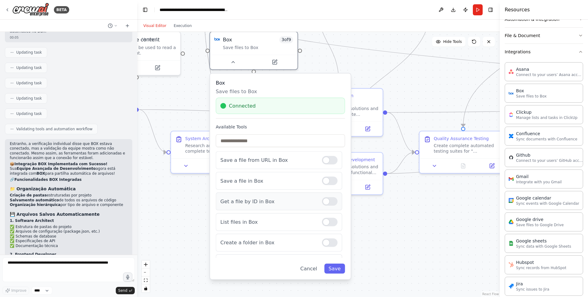
click at [327, 203] on div at bounding box center [330, 201] width 16 height 9
click at [336, 265] on button "Save" at bounding box center [334, 268] width 21 height 10
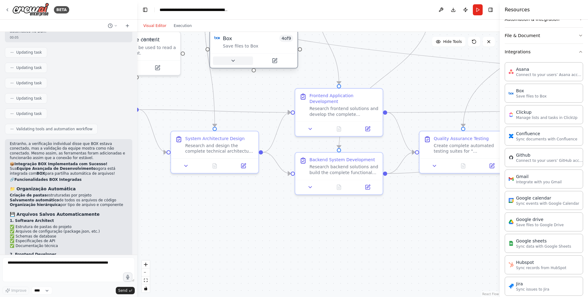
click at [233, 62] on icon at bounding box center [233, 61] width 6 height 6
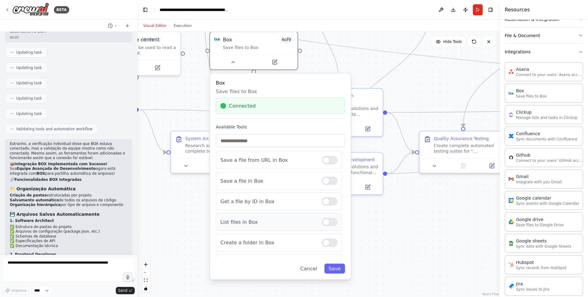
click at [325, 223] on div at bounding box center [330, 221] width 16 height 9
click at [337, 268] on button "Save" at bounding box center [334, 268] width 21 height 10
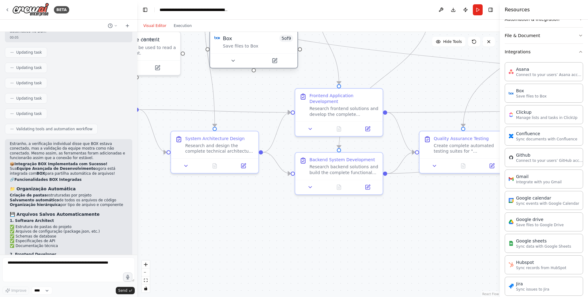
click at [237, 65] on div at bounding box center [253, 60] width 87 height 15
click at [234, 61] on icon at bounding box center [233, 61] width 6 height 6
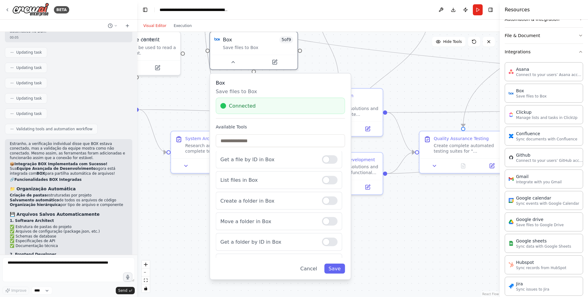
scroll to position [53, 0]
click at [323, 201] on div at bounding box center [330, 201] width 16 height 9
click at [335, 271] on button "Save" at bounding box center [334, 268] width 21 height 10
click at [335, 268] on button "Save" at bounding box center [334, 268] width 21 height 10
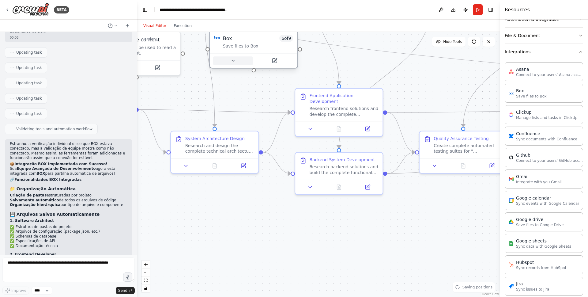
click at [239, 63] on button at bounding box center [233, 60] width 40 height 9
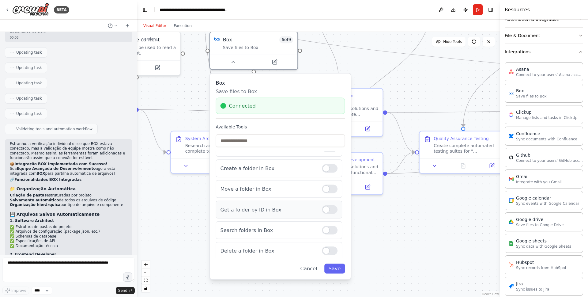
scroll to position [66, 0]
click at [322, 210] on div at bounding box center [330, 207] width 16 height 9
click at [331, 266] on button "Save" at bounding box center [334, 268] width 21 height 10
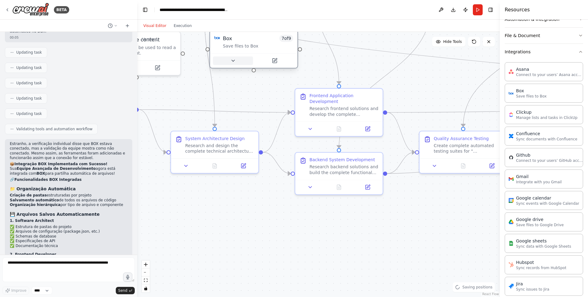
click at [232, 62] on icon at bounding box center [233, 61] width 6 height 6
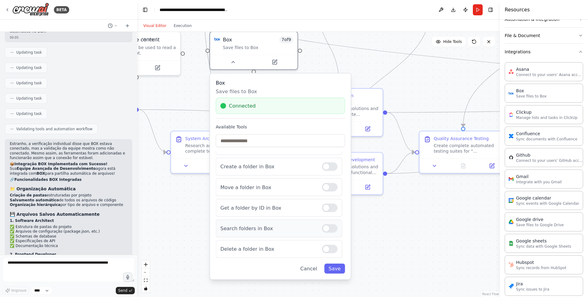
click at [328, 229] on div at bounding box center [330, 228] width 16 height 9
click at [327, 228] on div at bounding box center [330, 228] width 16 height 9
click at [336, 272] on button "Save" at bounding box center [334, 268] width 21 height 10
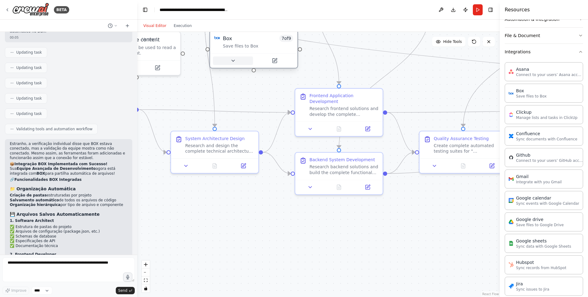
click at [234, 62] on icon at bounding box center [233, 61] width 6 height 6
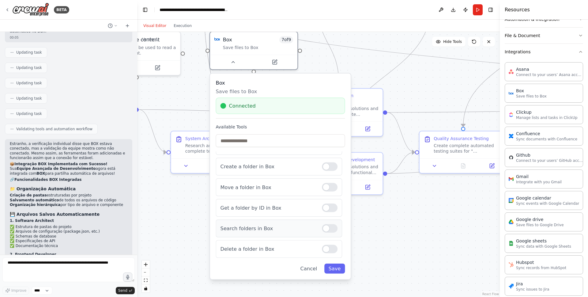
click at [327, 228] on div at bounding box center [330, 228] width 16 height 9
click at [322, 227] on div at bounding box center [330, 228] width 16 height 9
click at [334, 268] on button "Save" at bounding box center [334, 268] width 21 height 10
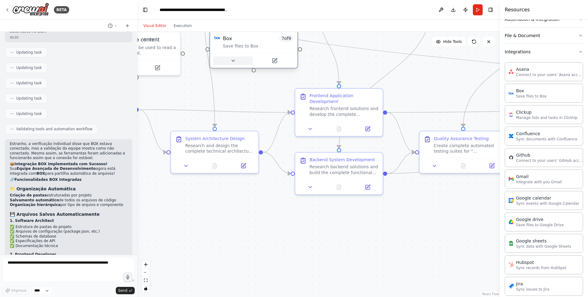
click at [236, 59] on button at bounding box center [233, 60] width 40 height 9
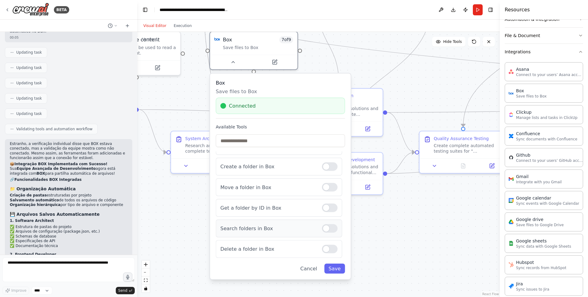
click at [326, 230] on div at bounding box center [330, 228] width 16 height 9
click at [336, 265] on button "Save" at bounding box center [334, 268] width 21 height 10
click at [328, 229] on div at bounding box center [330, 228] width 16 height 9
click at [340, 265] on button "Save" at bounding box center [334, 268] width 21 height 10
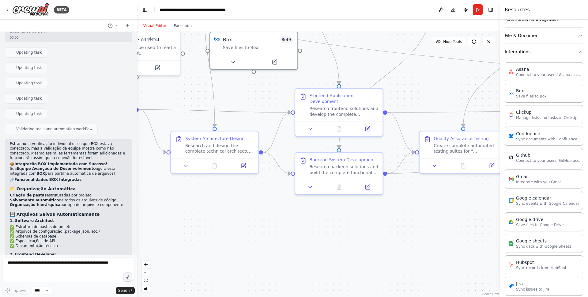
scroll to position [5083, 0]
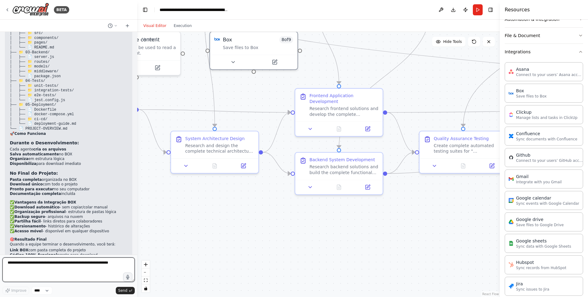
click at [43, 266] on textarea at bounding box center [68, 269] width 132 height 24
click at [9, 268] on textarea "**********" at bounding box center [68, 269] width 132 height 24
click at [83, 269] on textarea "**********" at bounding box center [68, 269] width 132 height 24
click at [79, 280] on textarea "**********" at bounding box center [68, 269] width 132 height 24
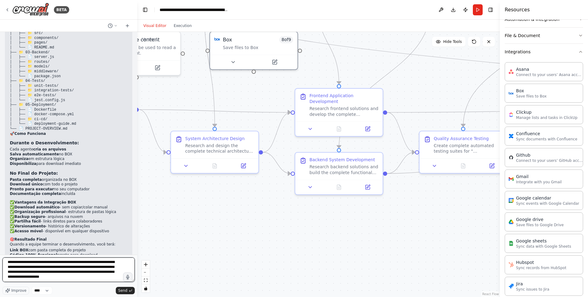
scroll to position [101, 0]
click at [19, 289] on span "Improve" at bounding box center [18, 290] width 15 height 5
type textarea "**********"
click at [123, 290] on span "Send" at bounding box center [122, 290] width 9 height 5
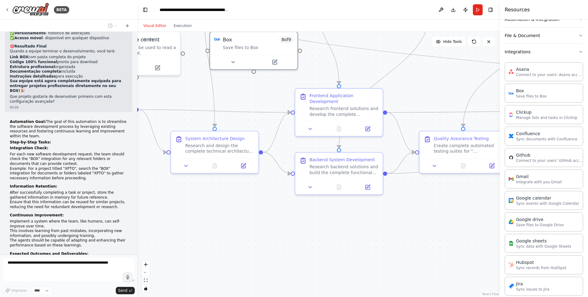
scroll to position [5283, 0]
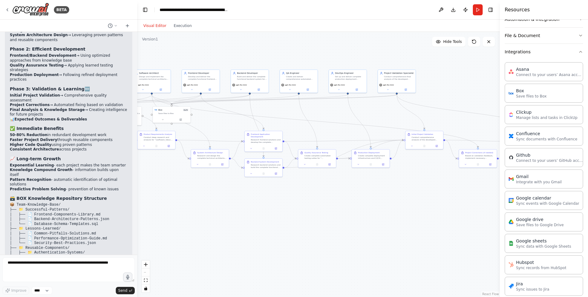
drag, startPoint x: 297, startPoint y: 223, endPoint x: 234, endPoint y: 208, distance: 64.5
click at [234, 208] on div ".deletable-edge-delete-btn { width: 20px; height: 20px; border: 0px solid #ffff…" at bounding box center [318, 164] width 362 height 265
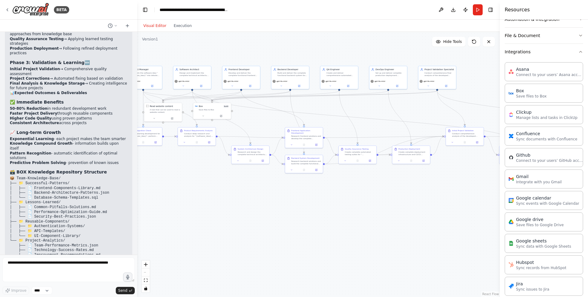
drag, startPoint x: 331, startPoint y: 209, endPoint x: 377, endPoint y: 207, distance: 46.0
click at [377, 207] on div ".deletable-edge-delete-btn { width: 20px; height: 20px; border: 0px solid #ffff…" at bounding box center [318, 164] width 362 height 265
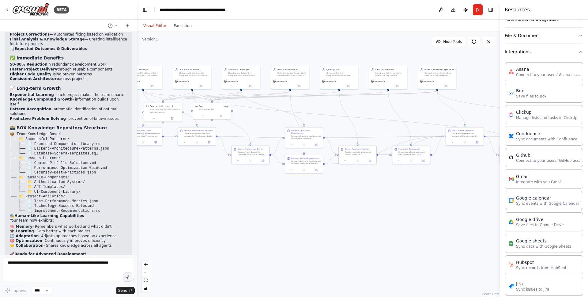
scroll to position [6311, 0]
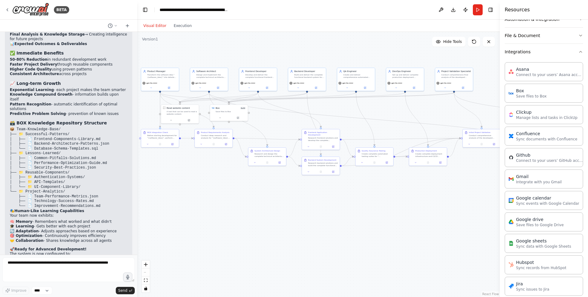
drag, startPoint x: 191, startPoint y: 207, endPoint x: 214, endPoint y: 209, distance: 22.5
click at [214, 209] on div ".deletable-edge-delete-btn { width: 20px; height: 20px; border: 0px solid #ffff…" at bounding box center [318, 164] width 362 height 265
click at [479, 10] on button "Run" at bounding box center [478, 9] width 10 height 11
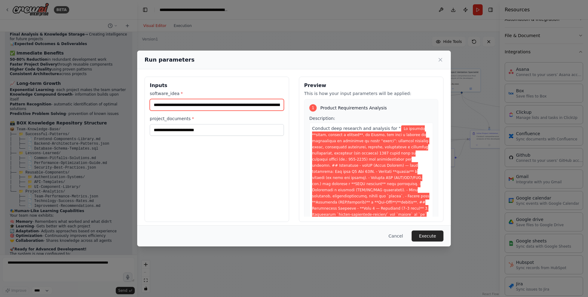
click at [172, 102] on input "software_idea *" at bounding box center [217, 105] width 134 height 12
click at [154, 105] on input "software_idea *" at bounding box center [217, 105] width 134 height 12
click at [163, 105] on input "software_idea *" at bounding box center [217, 105] width 134 height 12
click at [177, 104] on input "software_idea *" at bounding box center [216, 105] width 132 height 12
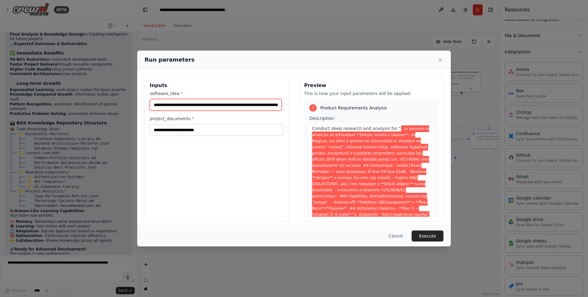
drag, startPoint x: 231, startPoint y: 103, endPoint x: 160, endPoint y: 103, distance: 70.4
click at [148, 102] on div "Inputs software_idea * project_documents *" at bounding box center [216, 149] width 144 height 145
click at [269, 104] on input "software_idea *" at bounding box center [216, 105] width 132 height 12
drag, startPoint x: 276, startPoint y: 104, endPoint x: 227, endPoint y: 102, distance: 49.0
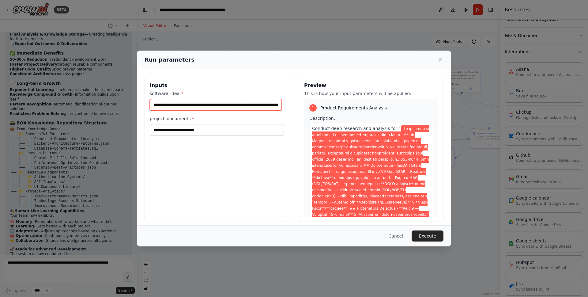
click at [227, 102] on input "software_idea *" at bounding box center [216, 105] width 132 height 12
click at [223, 104] on input "software_idea *" at bounding box center [216, 105] width 132 height 12
type input "**********"
drag, startPoint x: 152, startPoint y: 104, endPoint x: 76, endPoint y: 104, distance: 75.6
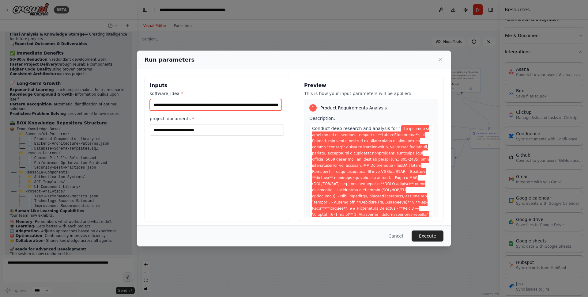
click at [76, 104] on div "Run parameters Inputs software_idea * project_documents * Preview This is how y…" at bounding box center [294, 148] width 588 height 297
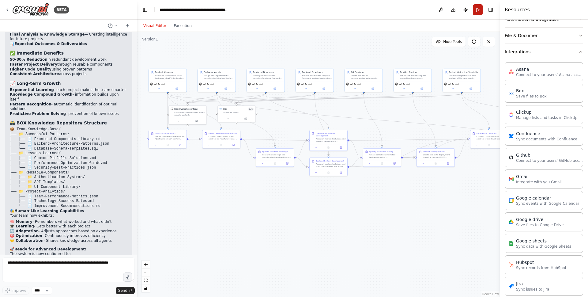
click at [481, 10] on button "Run" at bounding box center [478, 9] width 10 height 11
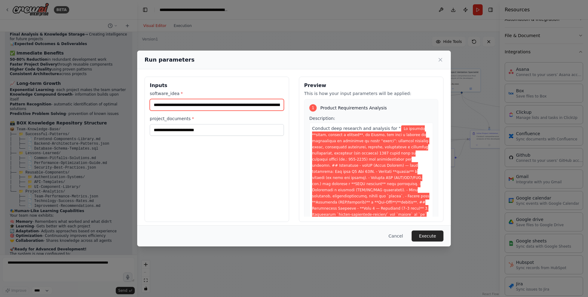
click at [182, 104] on input "software_idea *" at bounding box center [217, 105] width 134 height 12
click at [226, 105] on input "software_idea *" at bounding box center [217, 105] width 134 height 12
click at [249, 104] on input "software_idea *" at bounding box center [217, 105] width 134 height 12
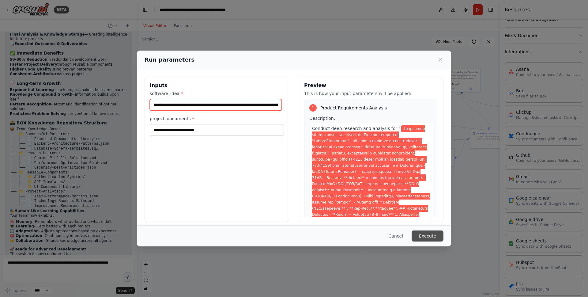
type input "**********"
click at [437, 237] on button "Execute" at bounding box center [427, 235] width 32 height 11
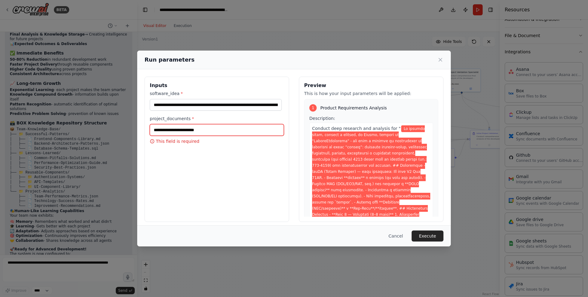
click at [207, 134] on input "project_documents *" at bounding box center [217, 130] width 134 height 12
paste input "**********"
type input "**********"
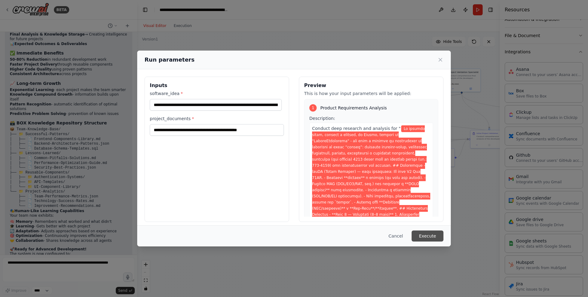
click at [431, 234] on button "Execute" at bounding box center [427, 235] width 32 height 11
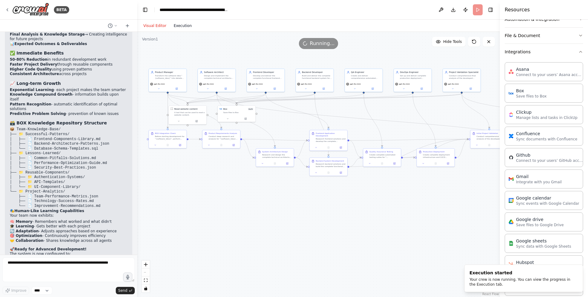
click at [186, 28] on button "Execution" at bounding box center [182, 25] width 25 height 7
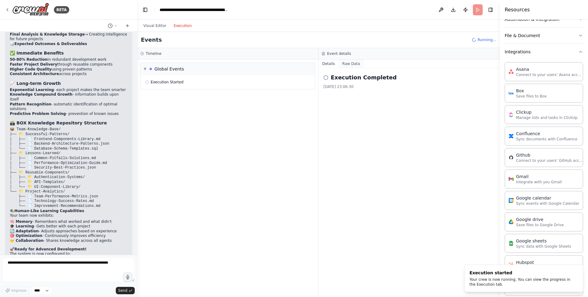
click at [353, 64] on button "Raw Data" at bounding box center [351, 63] width 25 height 9
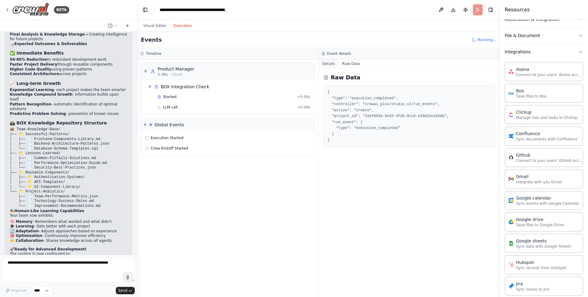
click at [326, 64] on button "Details" at bounding box center [328, 63] width 20 height 9
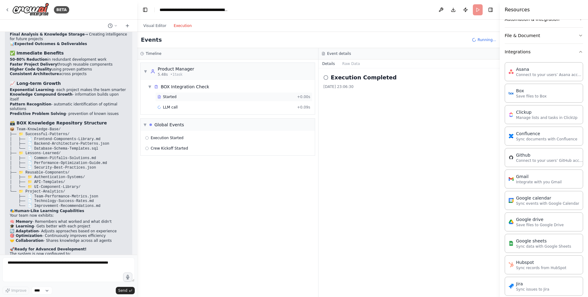
click at [187, 95] on div "Started" at bounding box center [225, 96] width 137 height 5
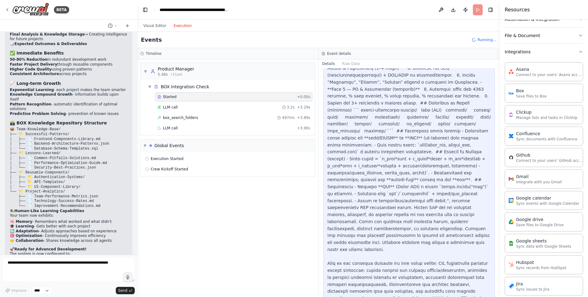
scroll to position [326, 0]
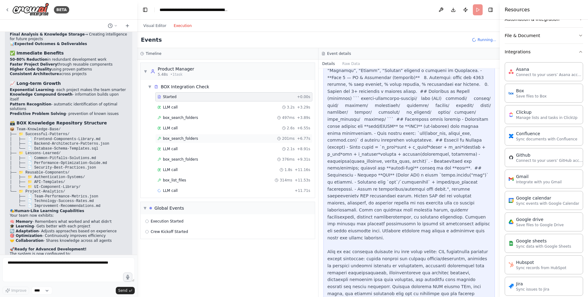
click at [211, 135] on div "box_search_folders 201ms + 6.77s" at bounding box center [233, 138] width 157 height 9
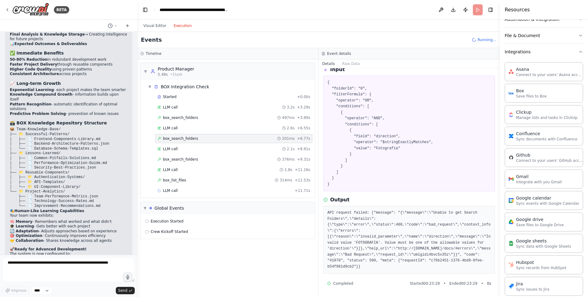
scroll to position [34, 0]
click at [200, 148] on div "LLM call 2.1s + 8.91s" at bounding box center [233, 148] width 153 height 5
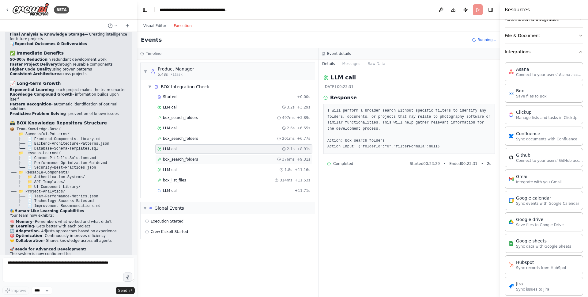
click at [197, 157] on div "box_search_folders 376ms + 9.31s" at bounding box center [233, 159] width 153 height 5
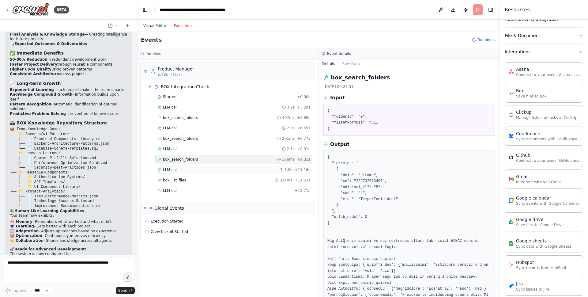
click at [198, 171] on div "LLM call 1.8s + 11.16s" at bounding box center [233, 169] width 153 height 5
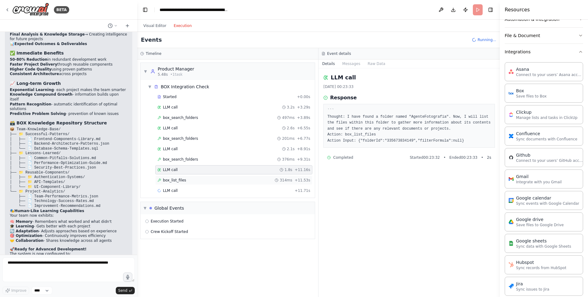
click at [197, 181] on div "box_list_files 314ms + 11.53s" at bounding box center [233, 180] width 153 height 5
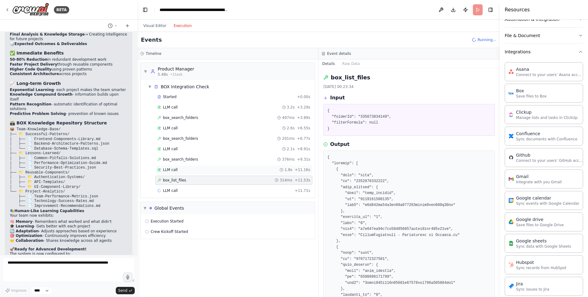
click at [197, 170] on div "LLM call 1.8s + 11.16s" at bounding box center [233, 169] width 153 height 5
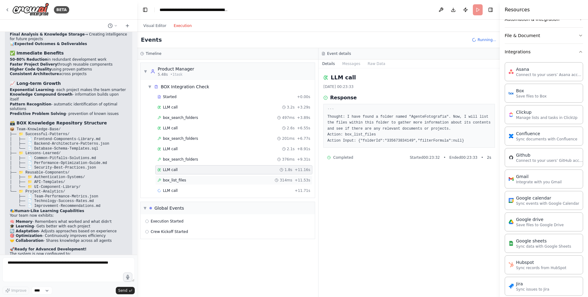
click at [193, 178] on div "box_list_files 314ms + 11.53s" at bounding box center [233, 180] width 153 height 5
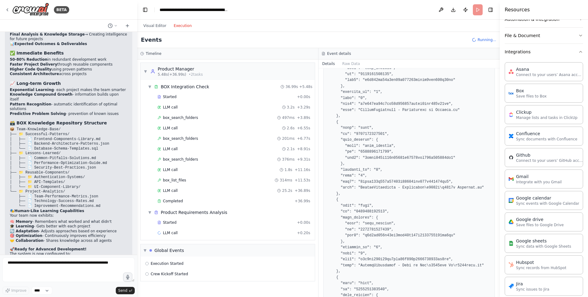
scroll to position [242, 0]
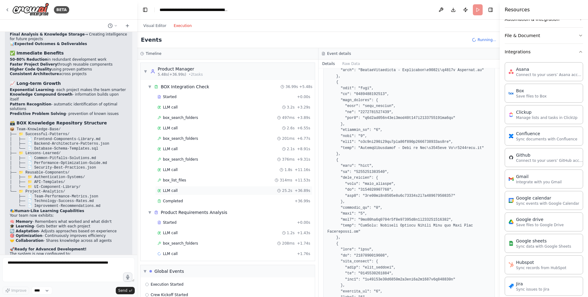
click at [178, 192] on div "LLM call 25.2s + 36.89s" at bounding box center [233, 190] width 153 height 5
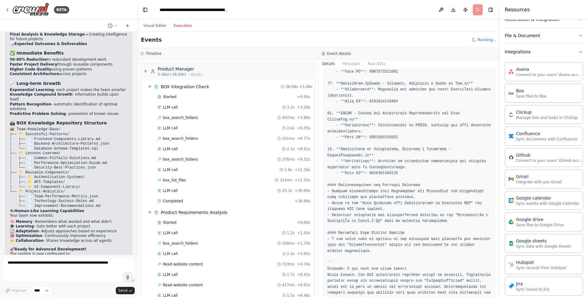
scroll to position [644, 0]
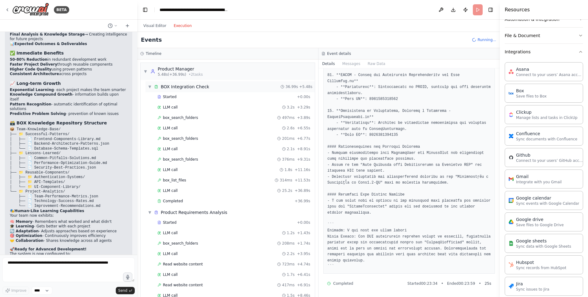
click at [151, 85] on span "▼" at bounding box center [150, 86] width 4 height 5
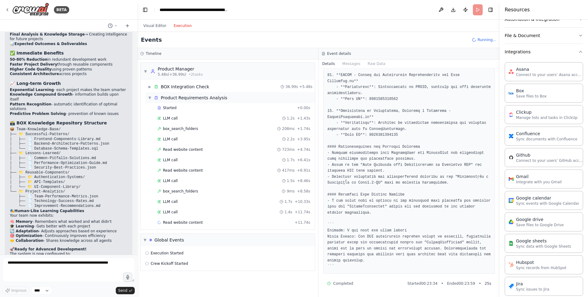
click at [149, 94] on div "▼ Product Requirements Analysis" at bounding box center [229, 97] width 169 height 11
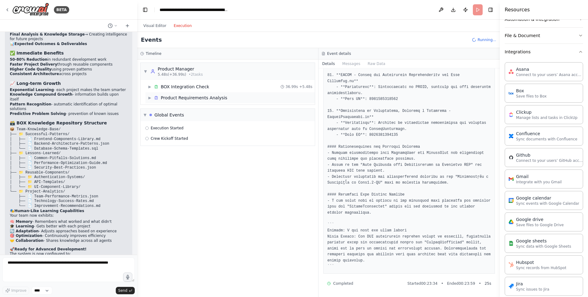
click at [149, 99] on span "▶" at bounding box center [150, 97] width 4 height 5
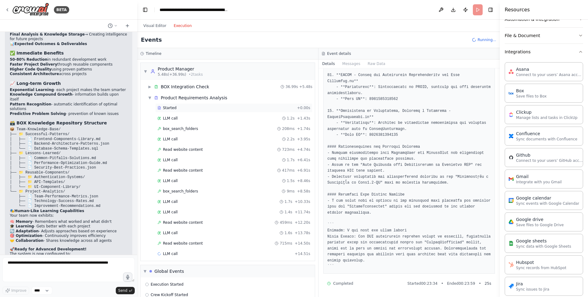
click at [185, 110] on div "Started + 0.00s" at bounding box center [233, 107] width 157 height 9
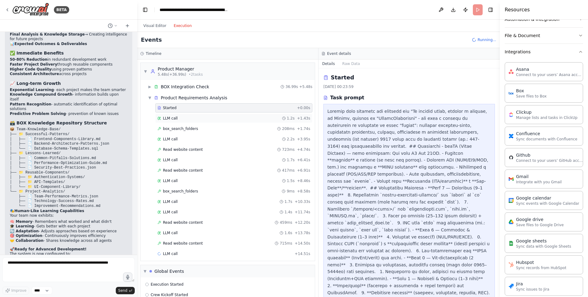
click at [185, 116] on div "LLM call 1.2s + 1.43s" at bounding box center [233, 118] width 153 height 5
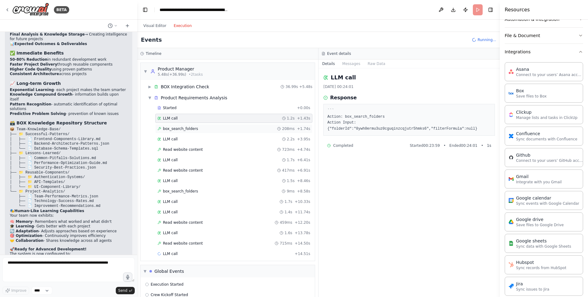
click at [190, 129] on span "box_search_folders" at bounding box center [180, 128] width 35 height 5
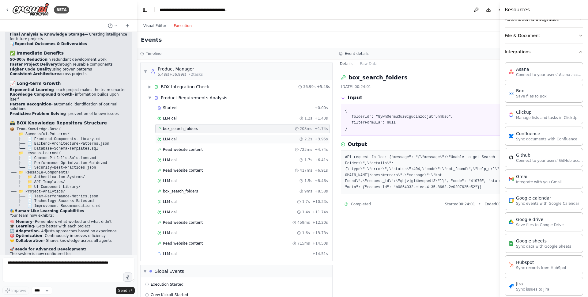
click at [193, 141] on div "LLM call 2.2s + 3.95s" at bounding box center [242, 139] width 170 height 5
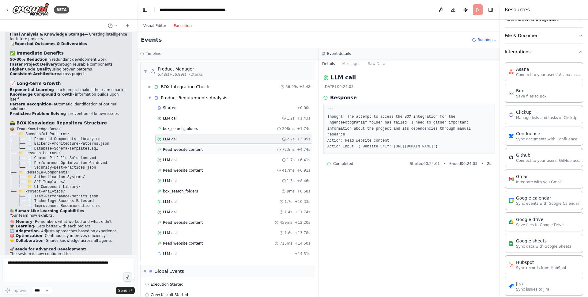
click at [193, 147] on span "Read website content" at bounding box center [183, 149] width 40 height 5
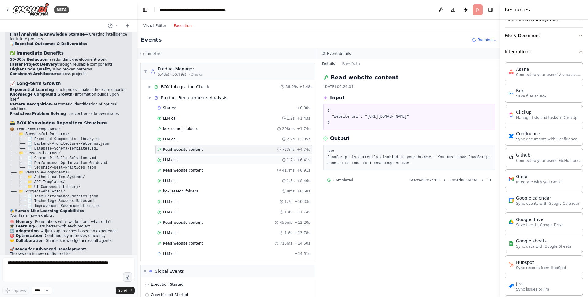
click at [202, 157] on div "LLM call 1.7s + 6.41s" at bounding box center [233, 159] width 153 height 5
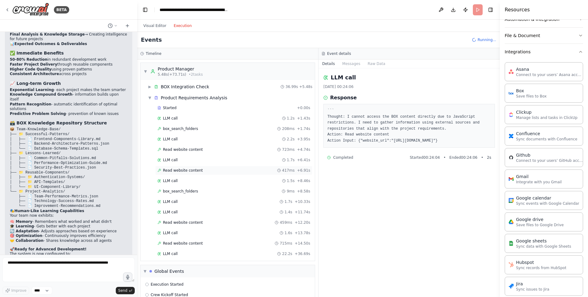
click at [209, 170] on div "Read website content 417ms + 6.91s" at bounding box center [233, 170] width 153 height 5
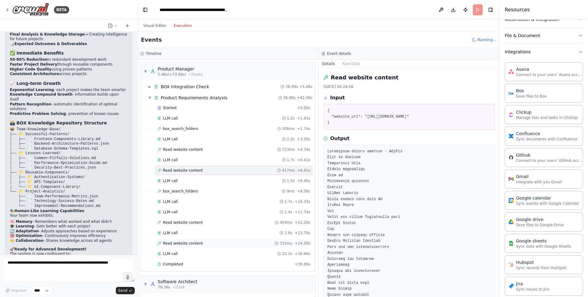
click at [201, 241] on div "Read website content 715ms + 14.50s" at bounding box center [233, 243] width 153 height 5
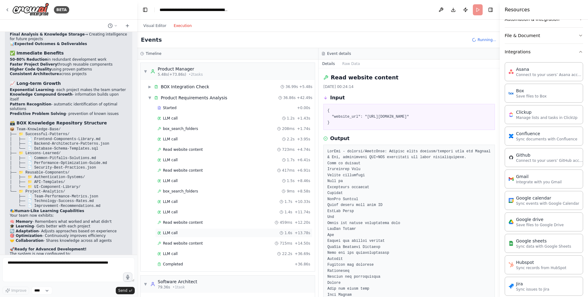
click at [198, 233] on div "LLM call 1.6s + 13.78s" at bounding box center [233, 232] width 153 height 5
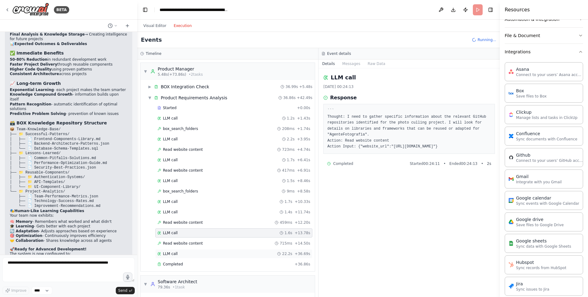
click at [197, 249] on div "LLM call 22.2s + 36.69s" at bounding box center [233, 253] width 157 height 9
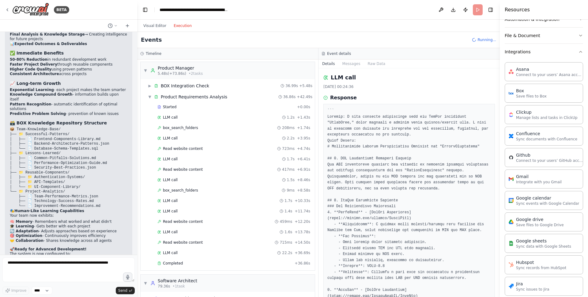
scroll to position [1, 0]
click at [150, 95] on span "▼" at bounding box center [150, 96] width 4 height 5
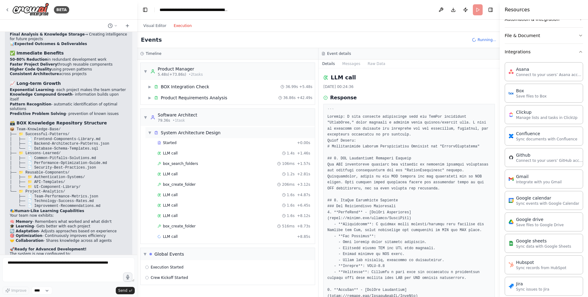
click at [185, 132] on div "System Architecture Design" at bounding box center [191, 132] width 60 height 6
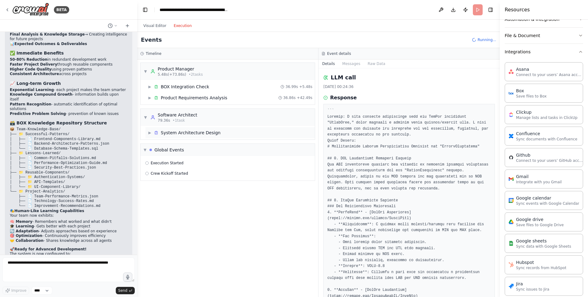
click at [185, 133] on div "System Architecture Design" at bounding box center [191, 132] width 60 height 6
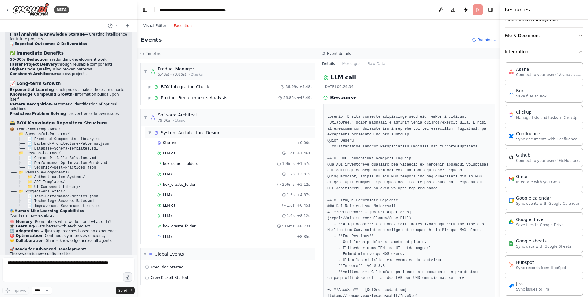
click at [185, 148] on div "LLM call 1.4s + 1.46s" at bounding box center [233, 152] width 157 height 9
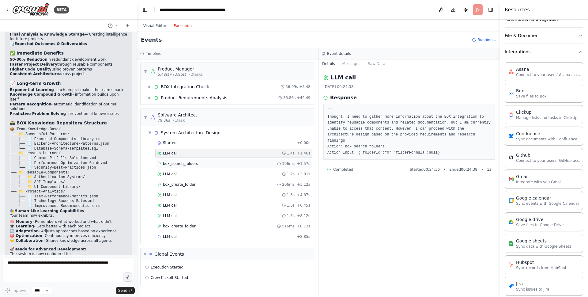
click at [193, 162] on span "box_search_folders" at bounding box center [180, 163] width 35 height 5
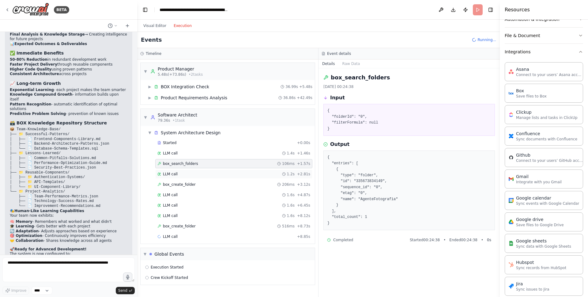
click at [204, 174] on div "LLM call 1.2s + 2.81s" at bounding box center [233, 173] width 153 height 5
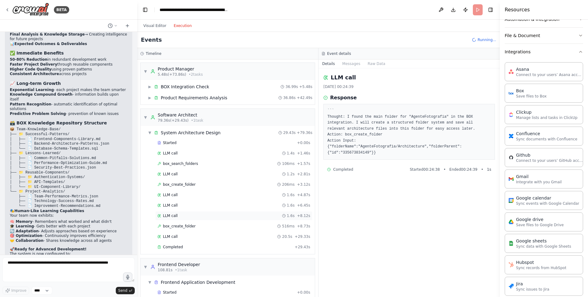
click at [209, 214] on div "LLM call 1.6s + 8.12s" at bounding box center [233, 215] width 153 height 5
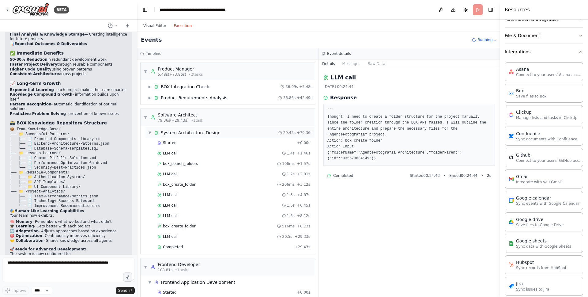
click at [147, 134] on div "▼ System Architecture Design 29.43s + 79.36s" at bounding box center [229, 132] width 169 height 11
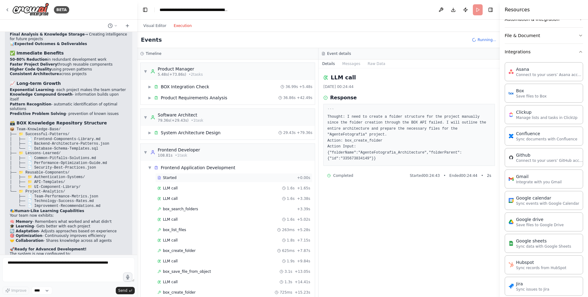
click at [186, 180] on div "Started + 0.00s" at bounding box center [233, 177] width 157 height 9
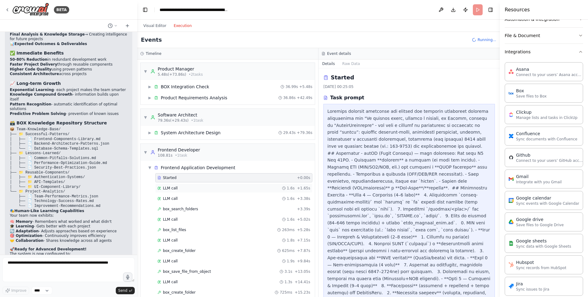
click at [189, 189] on div "LLM call 1.6s + 1.65s" at bounding box center [233, 188] width 153 height 5
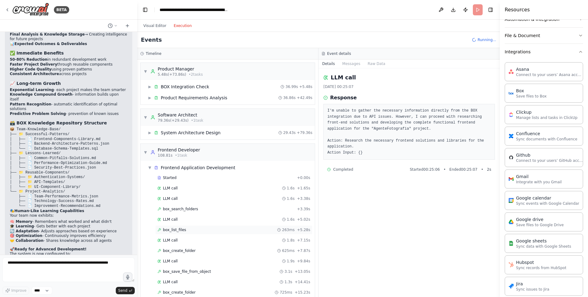
scroll to position [155, 0]
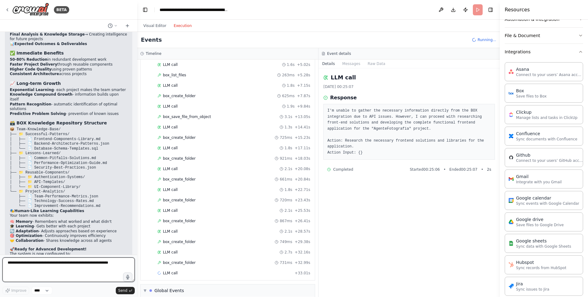
click at [99, 263] on textarea at bounding box center [68, 269] width 132 height 24
type textarea "*"
type textarea "**********"
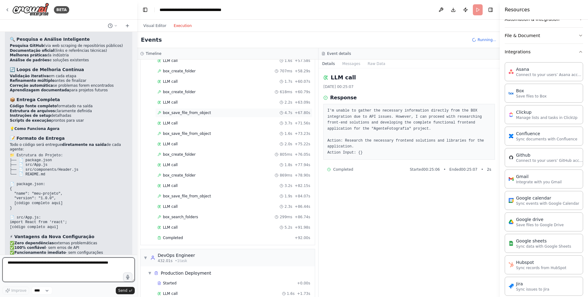
scroll to position [1576, 0]
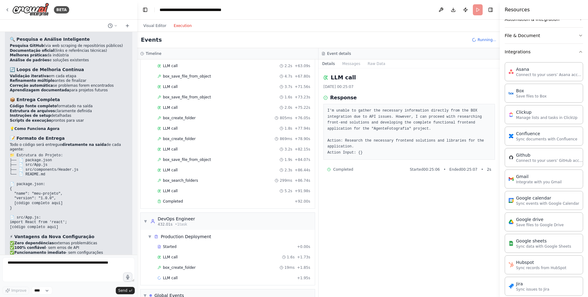
click at [181, 201] on span "Completed" at bounding box center [173, 201] width 20 height 5
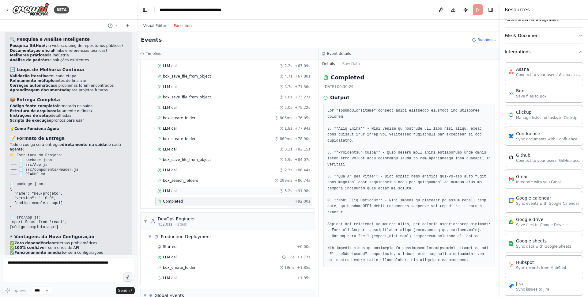
click at [188, 188] on div "LLM call 5.2s + 91.98s" at bounding box center [233, 190] width 153 height 5
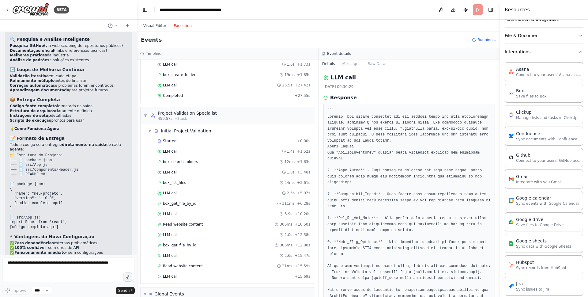
scroll to position [1824, 0]
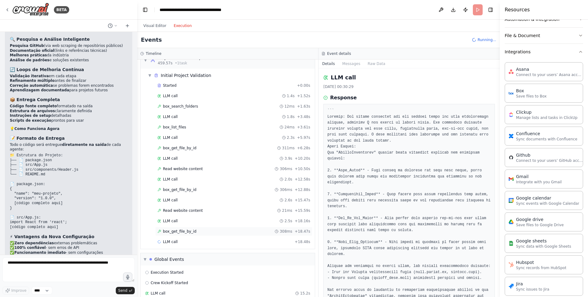
click at [198, 231] on div "box_get_file_by_id 308ms + 18.47s" at bounding box center [233, 231] width 153 height 5
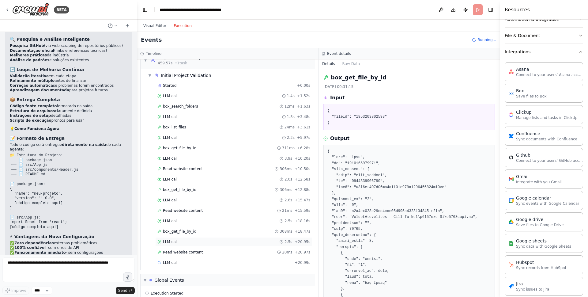
click at [189, 240] on div "LLM call 2.5s + 20.95s" at bounding box center [233, 241] width 153 height 5
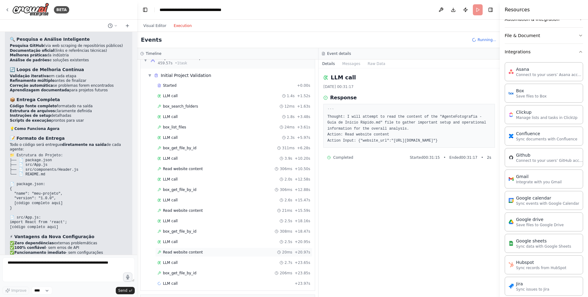
click at [181, 255] on div "Read website content 20ms + 20.97s" at bounding box center [233, 251] width 157 height 9
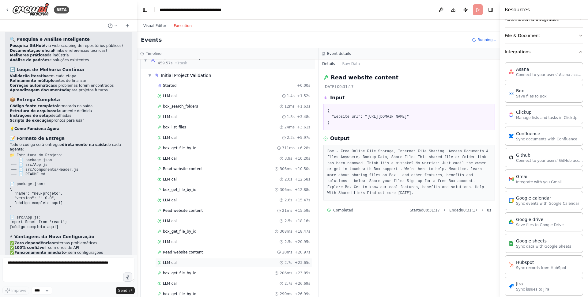
click at [178, 260] on div "LLM call 2.7s + 23.65s" at bounding box center [233, 262] width 153 height 5
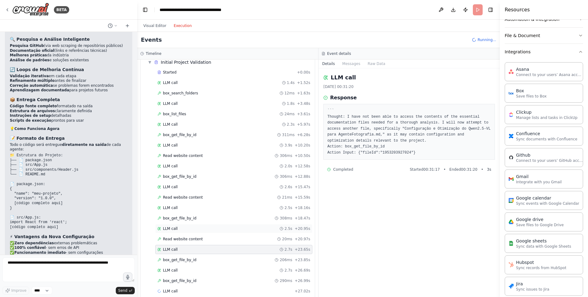
scroll to position [1850, 0]
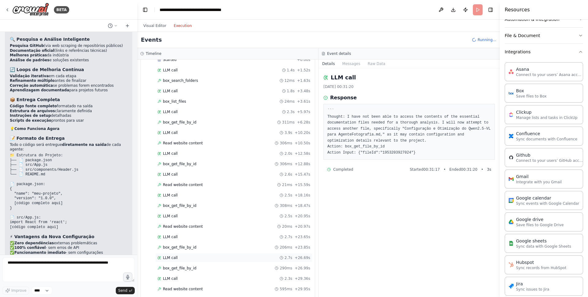
click at [188, 256] on div "LLM call 2.7s + 26.69s" at bounding box center [233, 257] width 153 height 5
click at [189, 265] on span "box_get_file_by_id" at bounding box center [179, 267] width 33 height 5
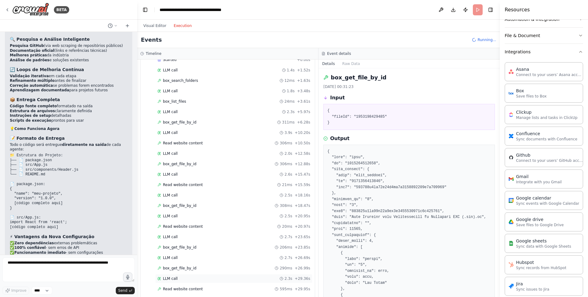
click at [189, 274] on div "LLM call 2.3s + 29.36s" at bounding box center [233, 278] width 157 height 9
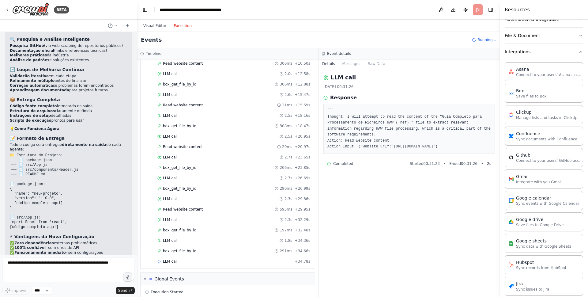
scroll to position [1970, 0]
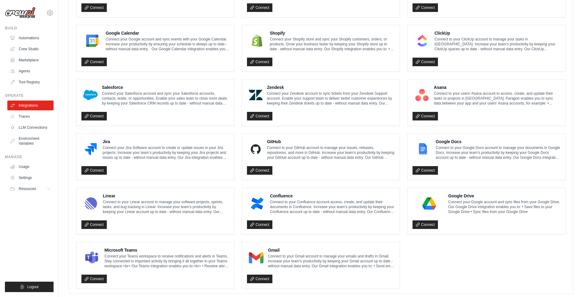
scroll to position [276, 0]
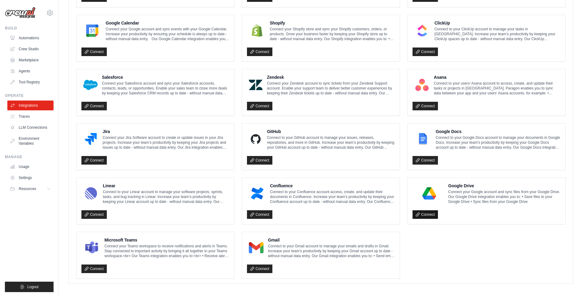
click at [427, 212] on link "Connect" at bounding box center [425, 214] width 25 height 9
click at [431, 215] on link "Connect" at bounding box center [425, 214] width 25 height 9
click at [428, 211] on link "Connect" at bounding box center [425, 214] width 25 height 9
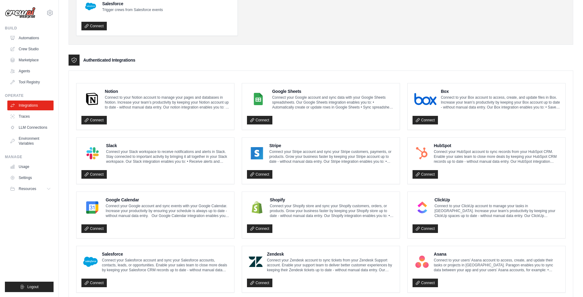
scroll to position [118, 0]
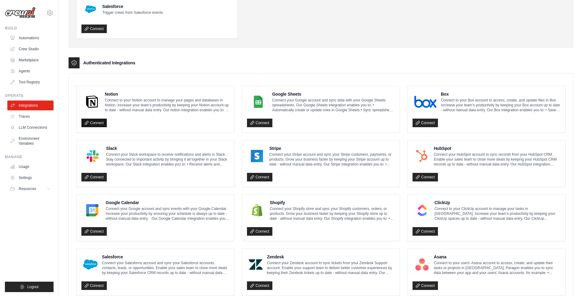
click at [98, 122] on link "Connect" at bounding box center [93, 122] width 25 height 9
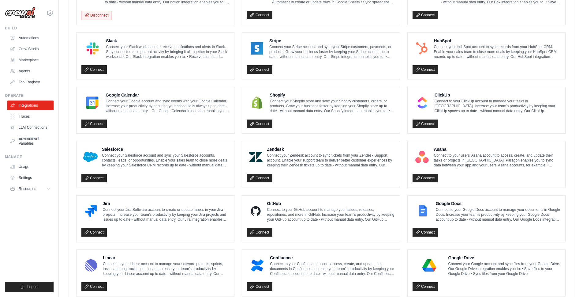
scroll to position [298, 0]
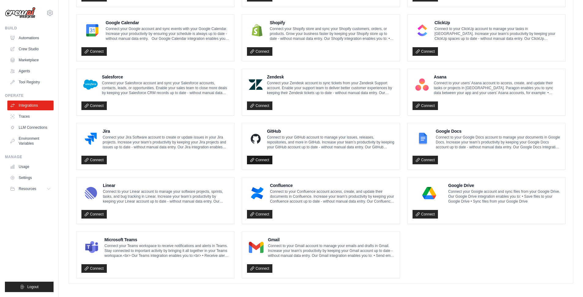
click at [262, 159] on link "Connect" at bounding box center [259, 160] width 25 height 9
click at [41, 116] on link "Traces" at bounding box center [31, 116] width 46 height 10
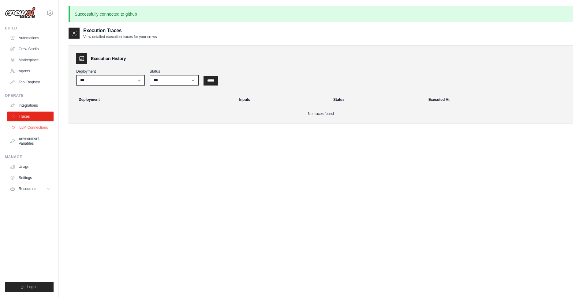
click at [35, 127] on link "LLM Connections" at bounding box center [31, 127] width 46 height 10
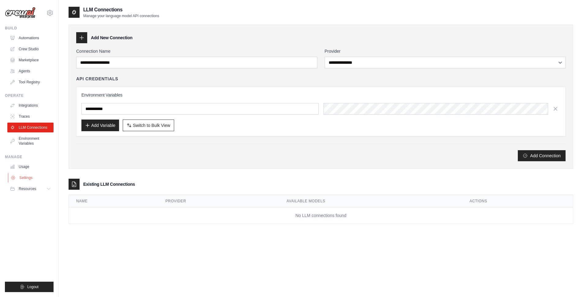
click at [29, 173] on link "Settings" at bounding box center [31, 178] width 46 height 10
click at [28, 166] on link "Usage" at bounding box center [31, 167] width 46 height 10
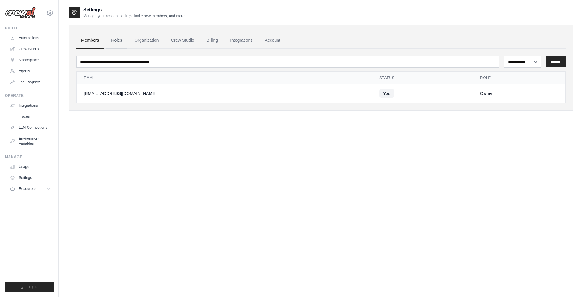
click at [115, 39] on link "Roles" at bounding box center [116, 40] width 21 height 17
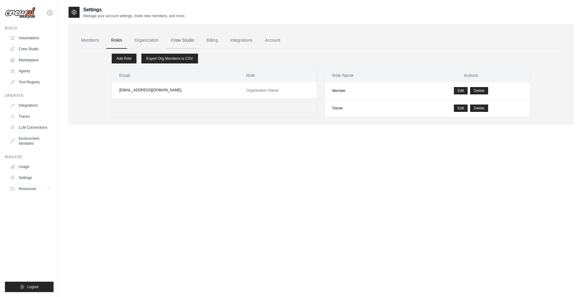
click at [185, 40] on link "Crew Studio" at bounding box center [182, 40] width 33 height 17
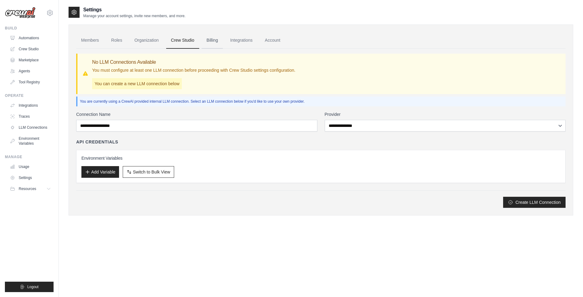
click at [215, 41] on link "Billing" at bounding box center [212, 40] width 21 height 17
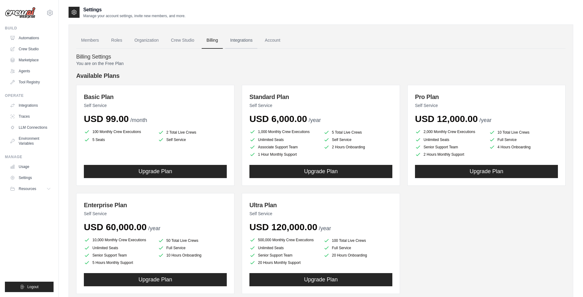
click at [239, 41] on link "Integrations" at bounding box center [241, 40] width 32 height 17
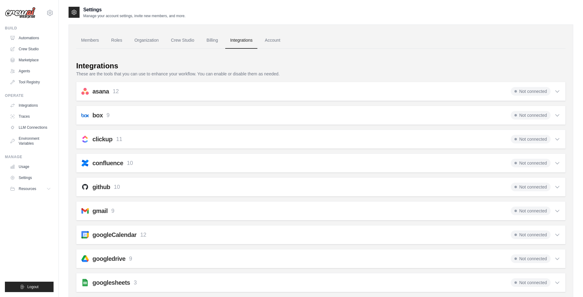
click at [485, 179] on div "github 10 Not connected Select all Create an Issue: github_create_issue Update …" at bounding box center [320, 186] width 489 height 19
click at [487, 189] on div "github 10 Not connected" at bounding box center [320, 186] width 479 height 9
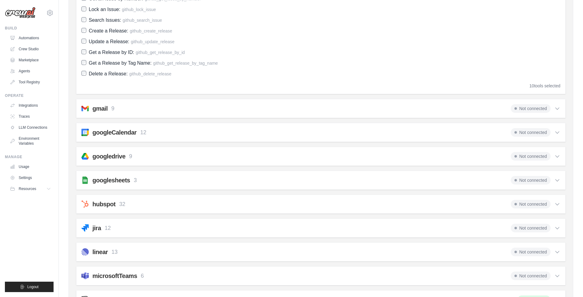
scroll to position [251, 0]
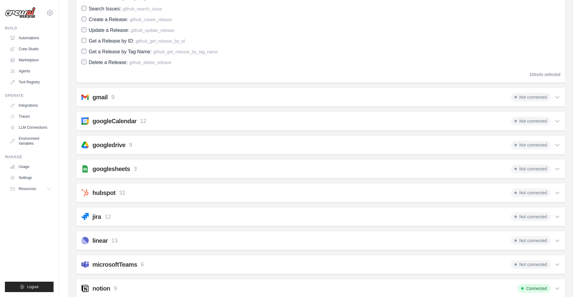
click at [173, 98] on div "gmail 9 Not connected" at bounding box center [320, 97] width 479 height 9
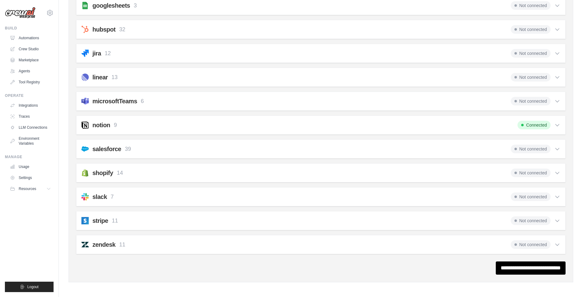
scroll to position [543, 0]
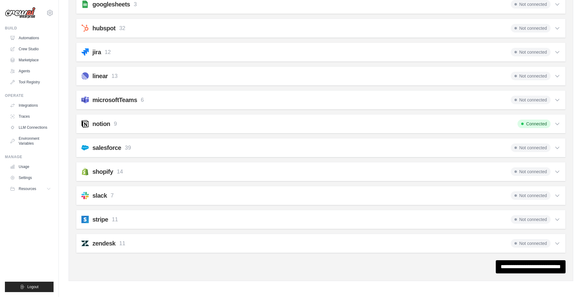
click at [159, 118] on div "notion 9 Connected Select all Create a Page: notion_create_page Update a Page: …" at bounding box center [320, 123] width 489 height 19
click at [156, 124] on div "notion 9 Connected" at bounding box center [320, 123] width 479 height 9
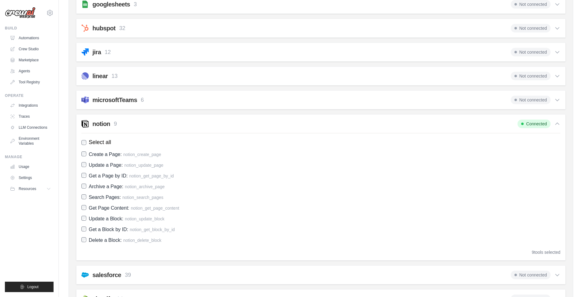
click at [156, 124] on div "notion 9 Connected" at bounding box center [320, 123] width 479 height 9
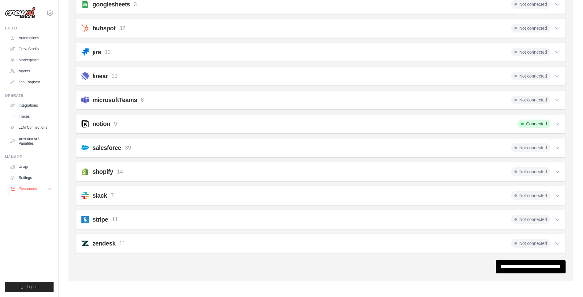
click at [33, 189] on span "Resources" at bounding box center [27, 188] width 17 height 5
click at [32, 197] on span "Documentation" at bounding box center [34, 199] width 25 height 5
click at [25, 85] on link "Tool Registry" at bounding box center [31, 82] width 46 height 10
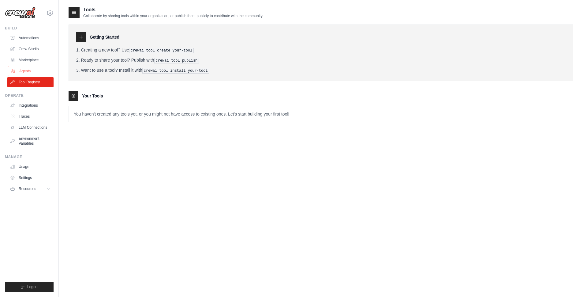
click at [24, 71] on link "Agents" at bounding box center [31, 71] width 46 height 10
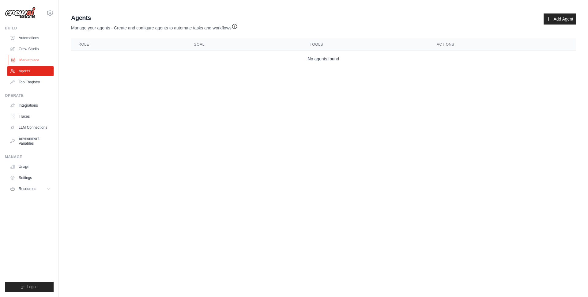
click at [28, 59] on link "Marketplace" at bounding box center [31, 60] width 46 height 10
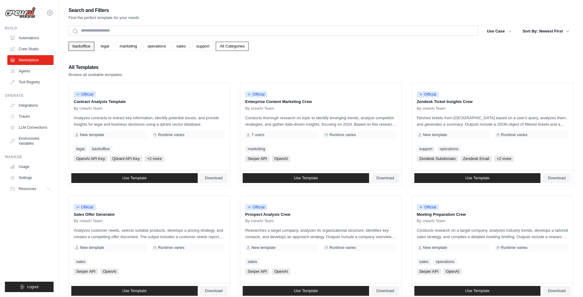
click at [74, 48] on link "backoffice" at bounding box center [82, 46] width 26 height 9
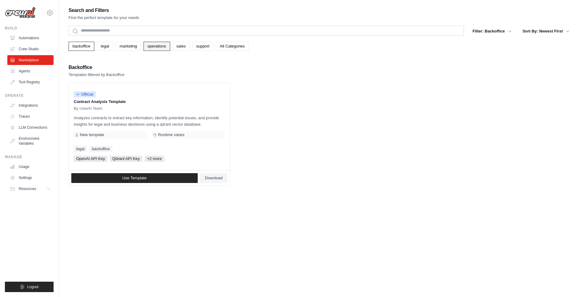
click at [155, 48] on link "operations" at bounding box center [157, 46] width 27 height 9
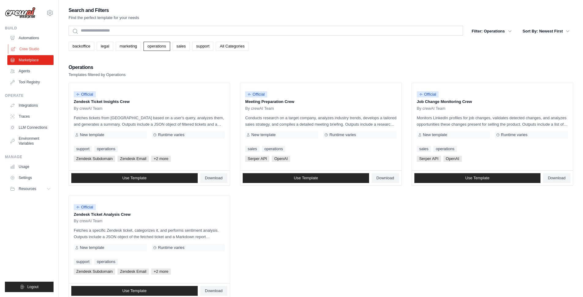
click at [42, 50] on link "Crew Studio" at bounding box center [31, 49] width 46 height 10
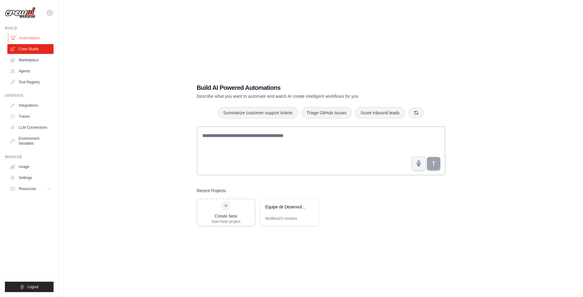
click at [30, 38] on link "Automations" at bounding box center [31, 38] width 46 height 10
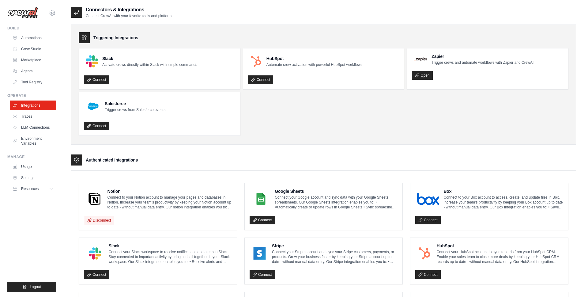
scroll to position [269, 0]
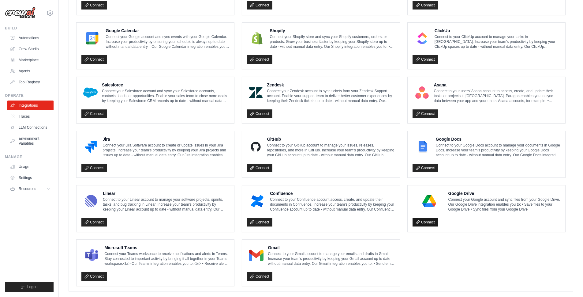
click at [423, 220] on link "Connect" at bounding box center [425, 222] width 25 height 9
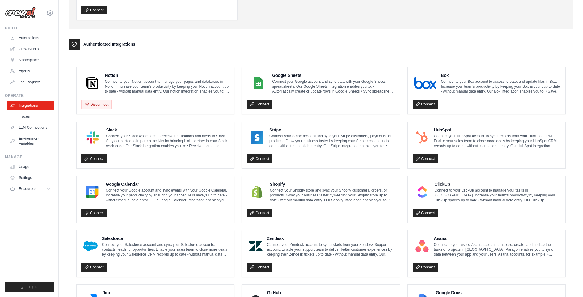
scroll to position [298, 0]
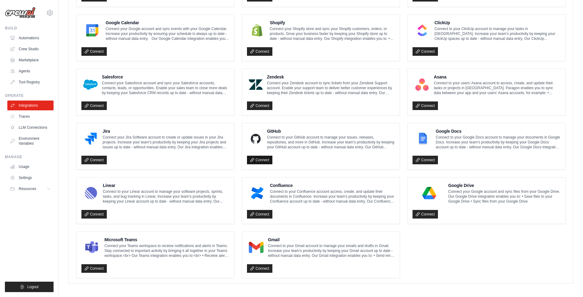
click at [268, 159] on link "Connect" at bounding box center [259, 160] width 25 height 9
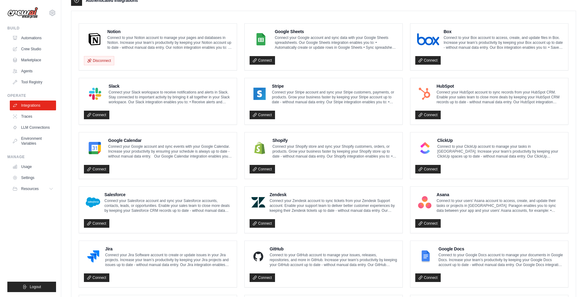
scroll to position [181, 0]
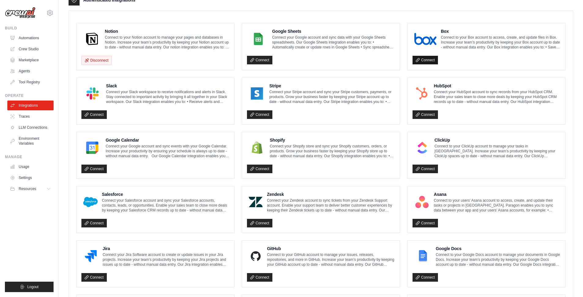
click at [433, 58] on link "Connect" at bounding box center [425, 60] width 25 height 9
click at [36, 118] on link "Traces" at bounding box center [31, 116] width 46 height 10
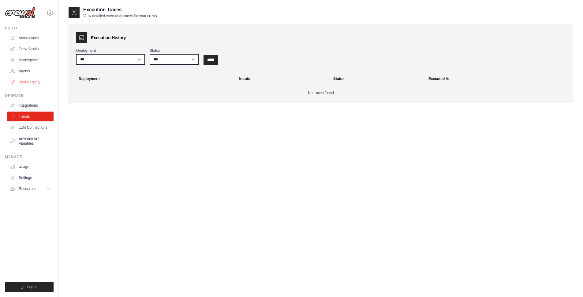
click at [32, 78] on link "Tool Registry" at bounding box center [31, 82] width 46 height 10
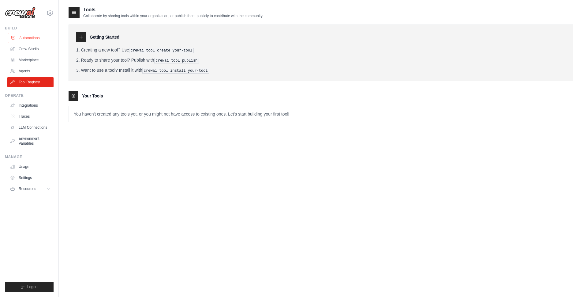
click at [33, 37] on link "Automations" at bounding box center [31, 38] width 46 height 10
